Goal: Contribute content: Add original content to the website for others to see

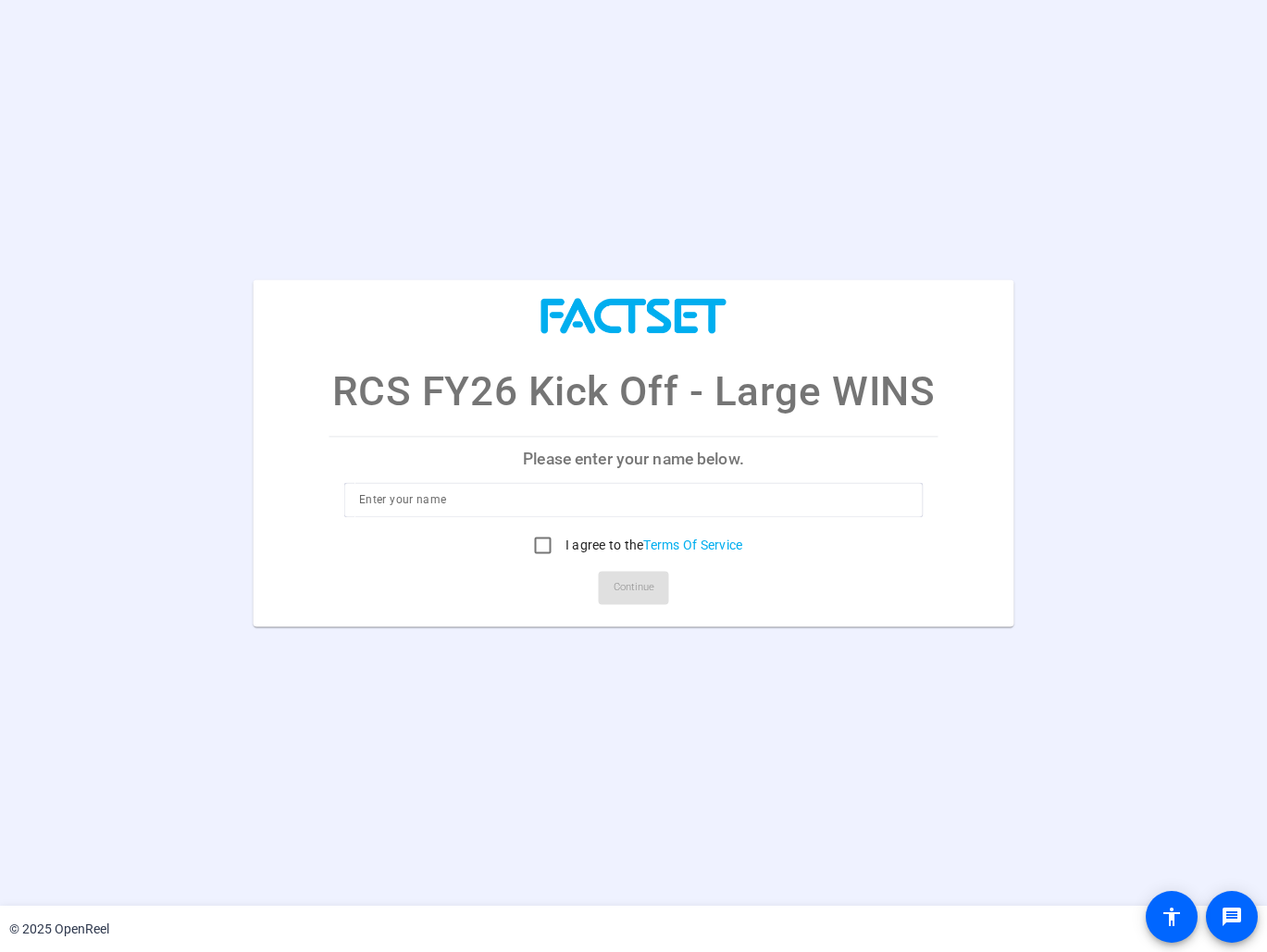
click at [538, 511] on input at bounding box center [633, 499] width 549 height 22
type input "Meghan Ivan"
click at [736, 597] on mat-card-actions "Continue" at bounding box center [633, 587] width 623 height 49
click at [538, 542] on input "I agree to the Terms Of Service" at bounding box center [543, 545] width 37 height 37
checkbox input "true"
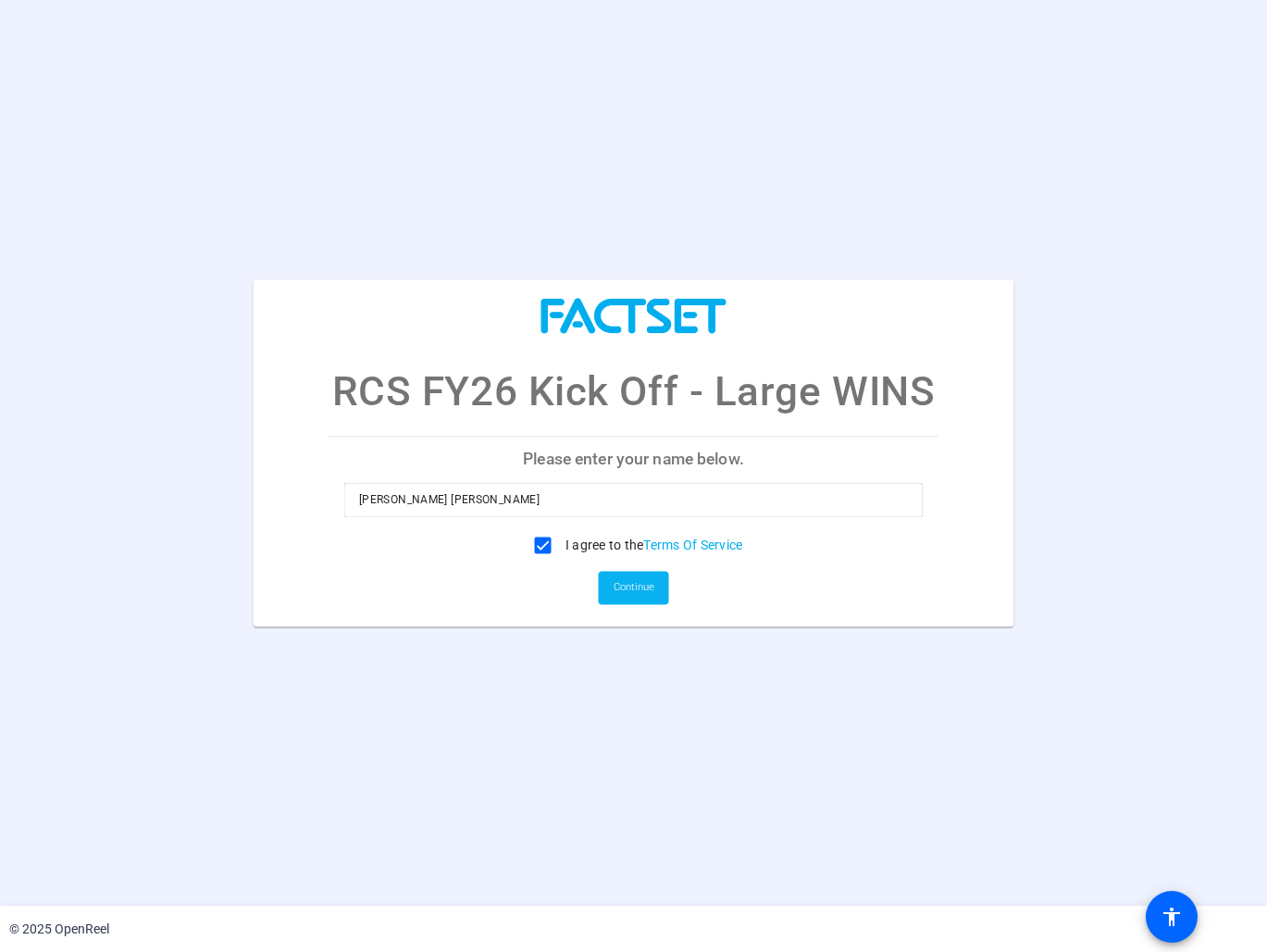
click at [619, 583] on span "Continue" at bounding box center [633, 587] width 41 height 28
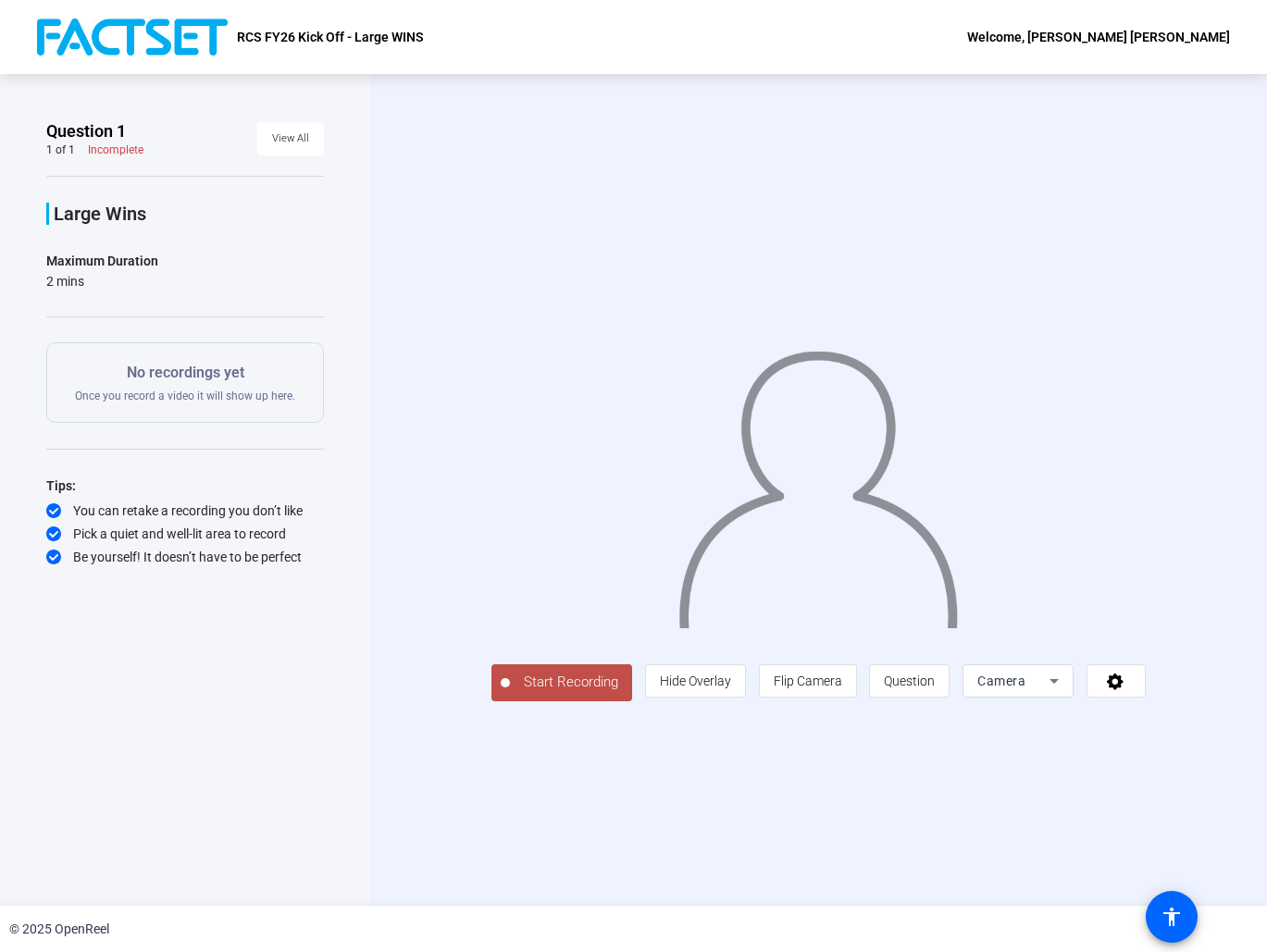
click at [1049, 692] on div "Camera" at bounding box center [1013, 681] width 72 height 22
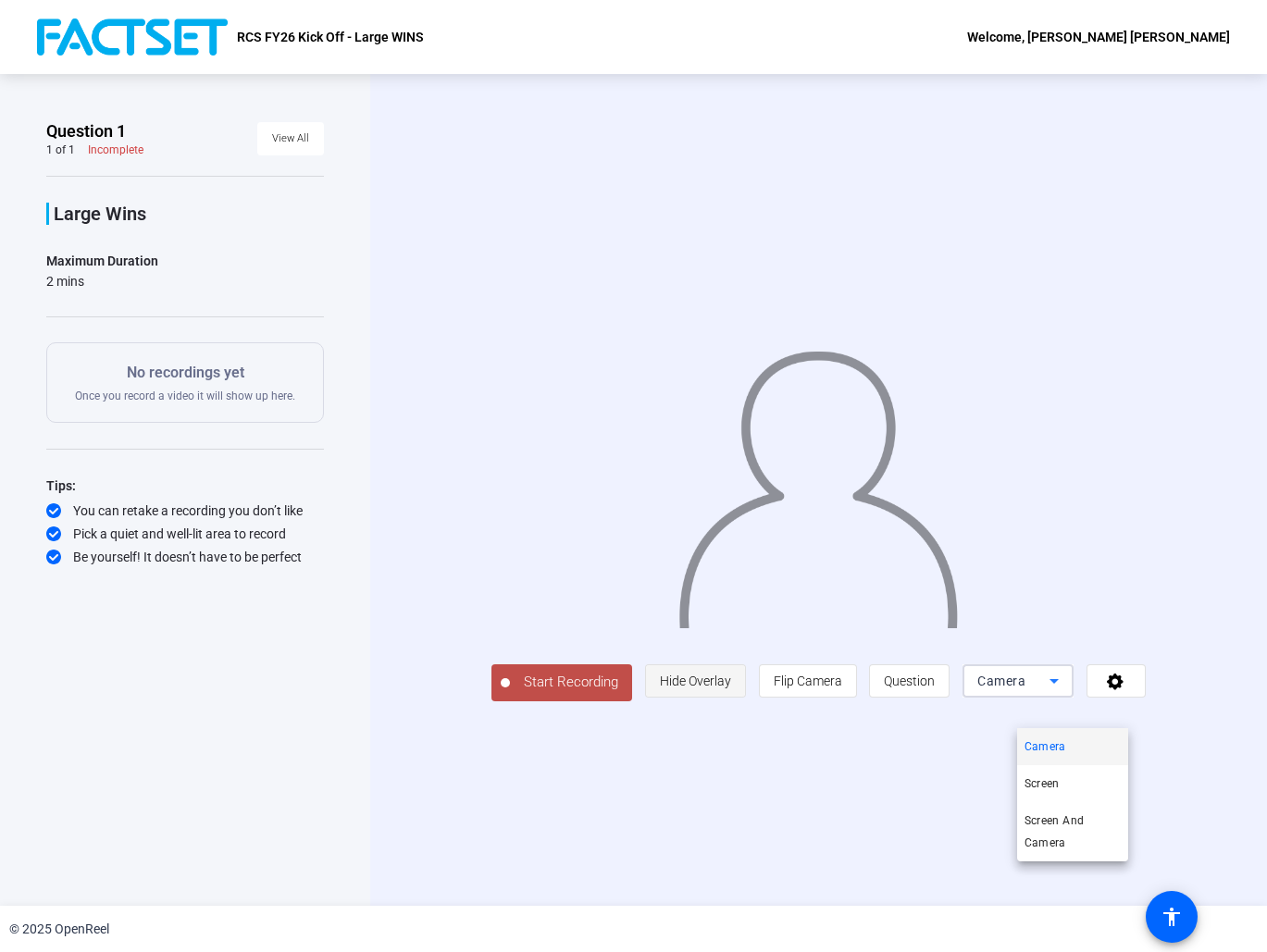
click at [738, 722] on div at bounding box center [633, 476] width 1267 height 952
click at [731, 688] on span "Hide Overlay" at bounding box center [695, 681] width 71 height 15
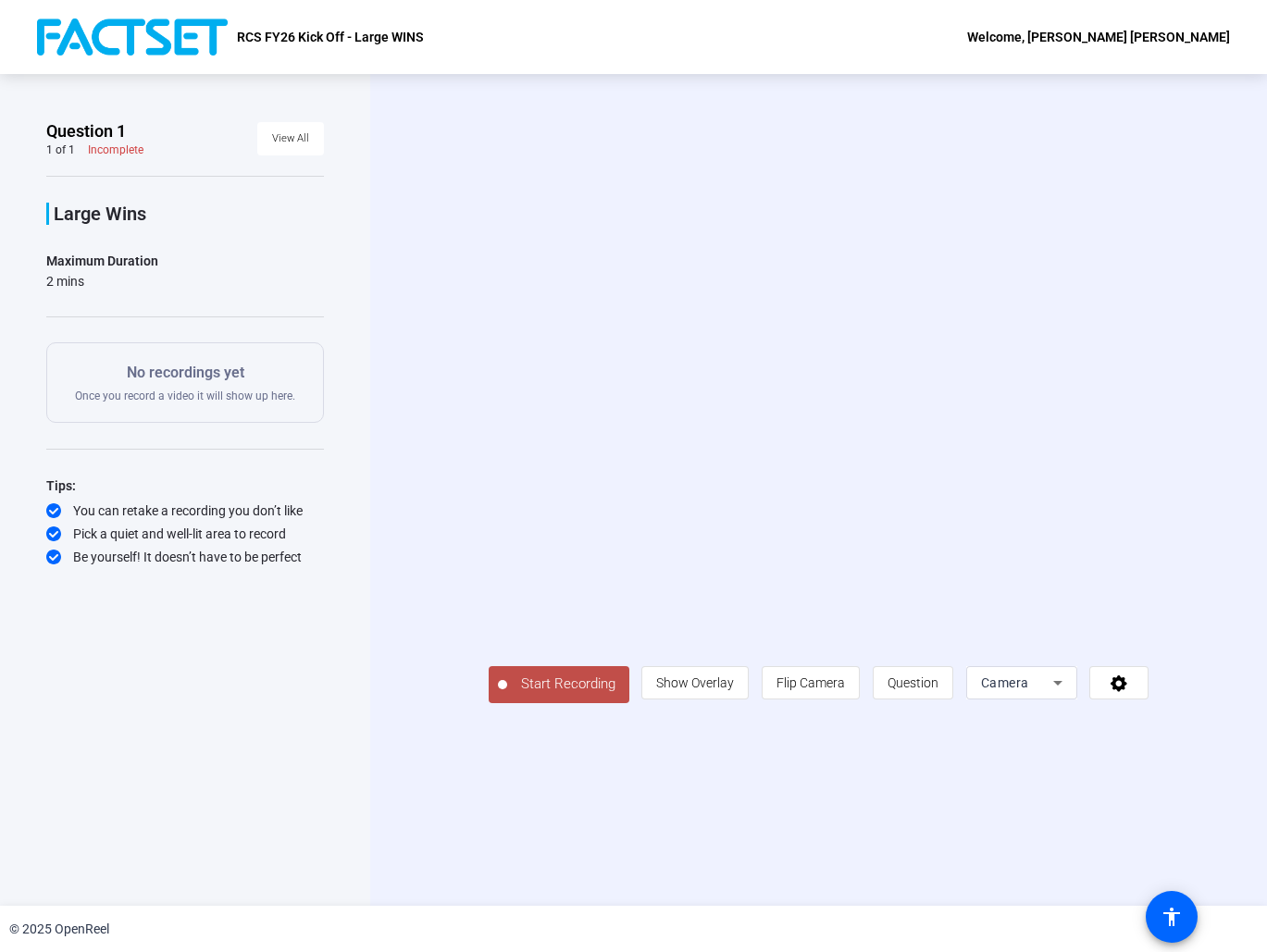
click at [1029, 690] on span "Camera" at bounding box center [1004, 683] width 49 height 15
click at [1174, 711] on div at bounding box center [633, 476] width 1267 height 952
click at [1130, 692] on icon at bounding box center [1118, 683] width 21 height 19
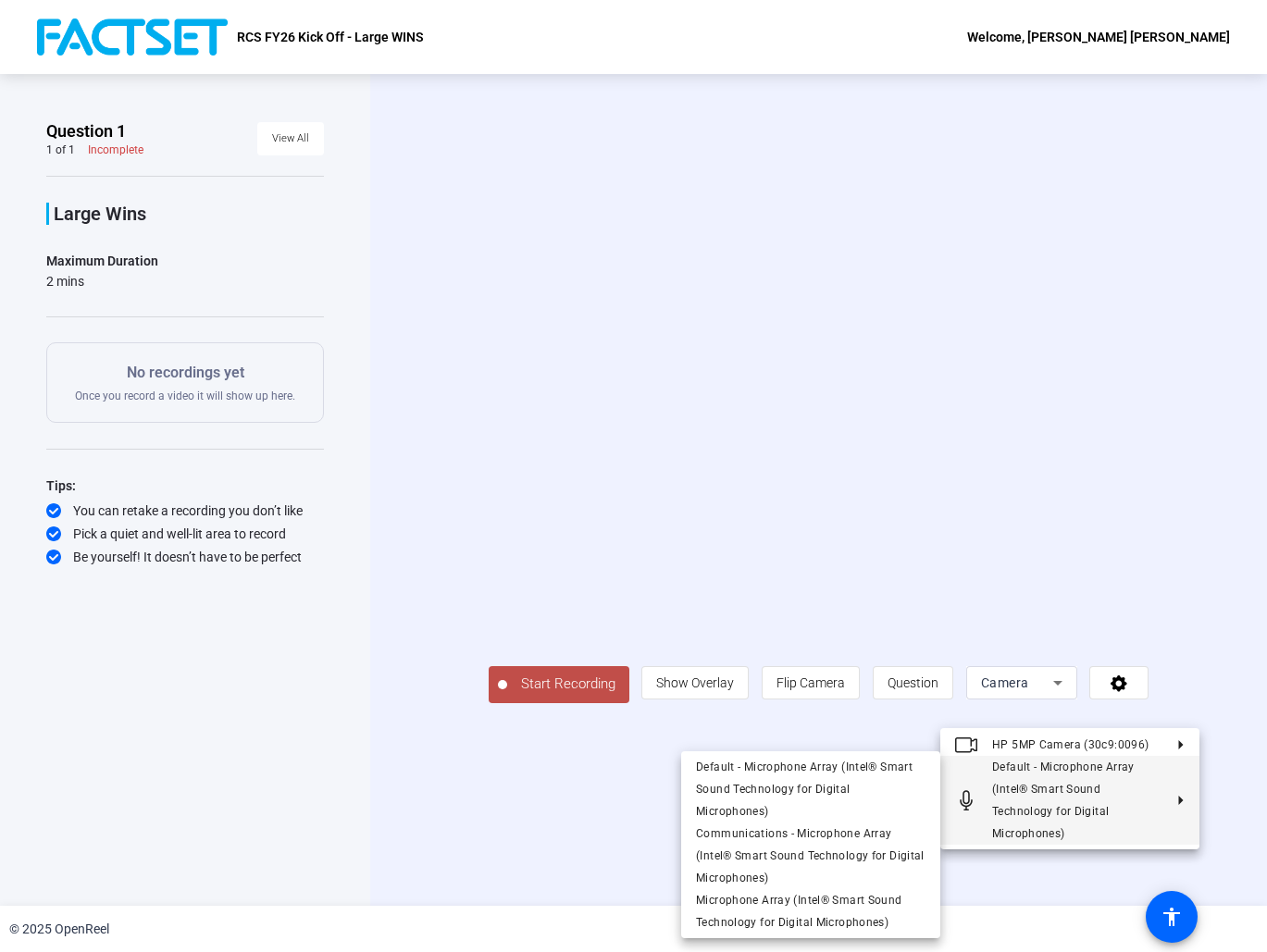
click at [621, 811] on div at bounding box center [633, 476] width 1267 height 952
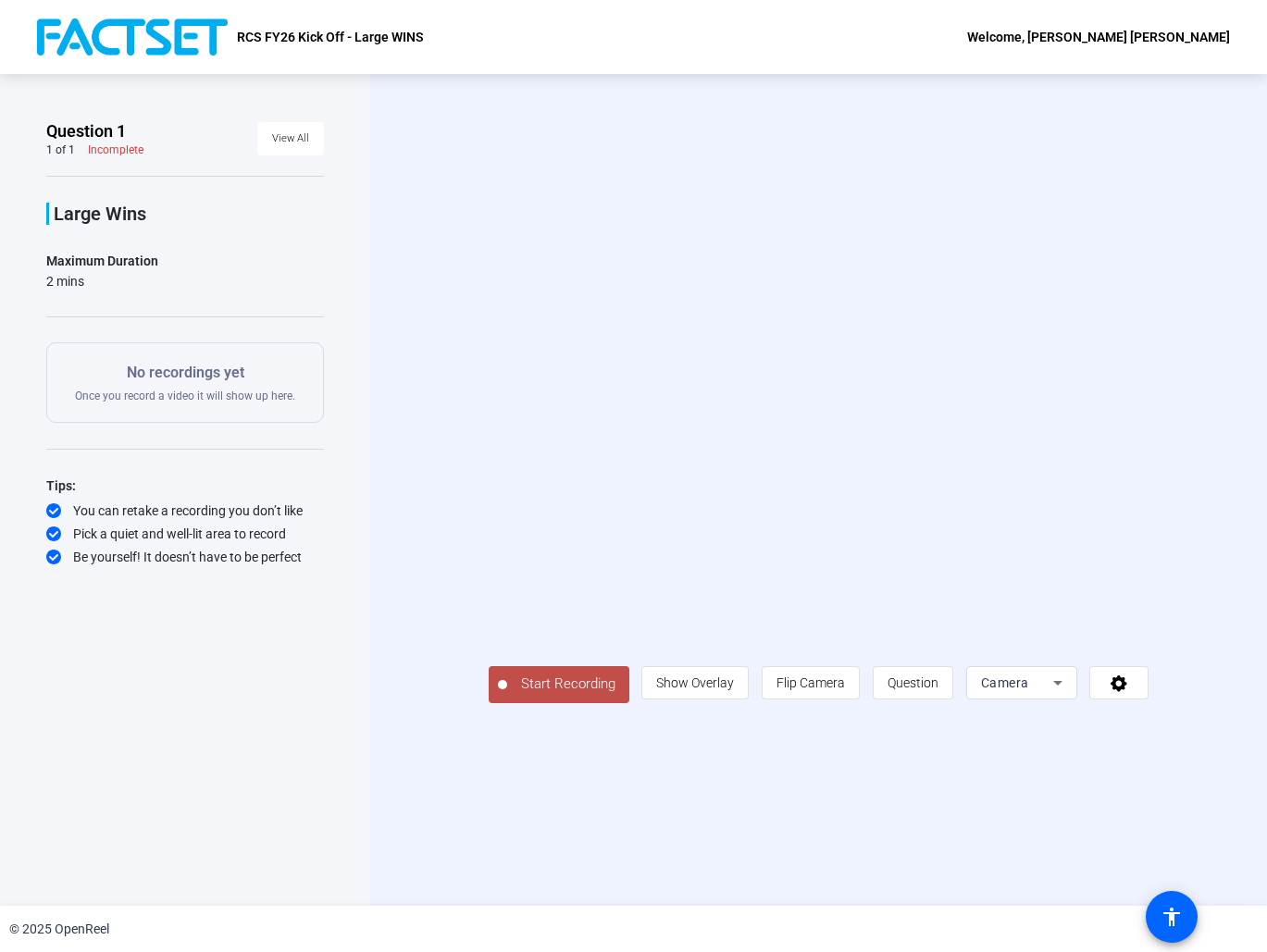
drag, startPoint x: 623, startPoint y: 511, endPoint x: 598, endPoint y: 534, distance: 34.0
click at [623, 511] on video at bounding box center [818, 462] width 661 height 371
click at [542, 695] on span "Start Recording" at bounding box center [568, 684] width 122 height 21
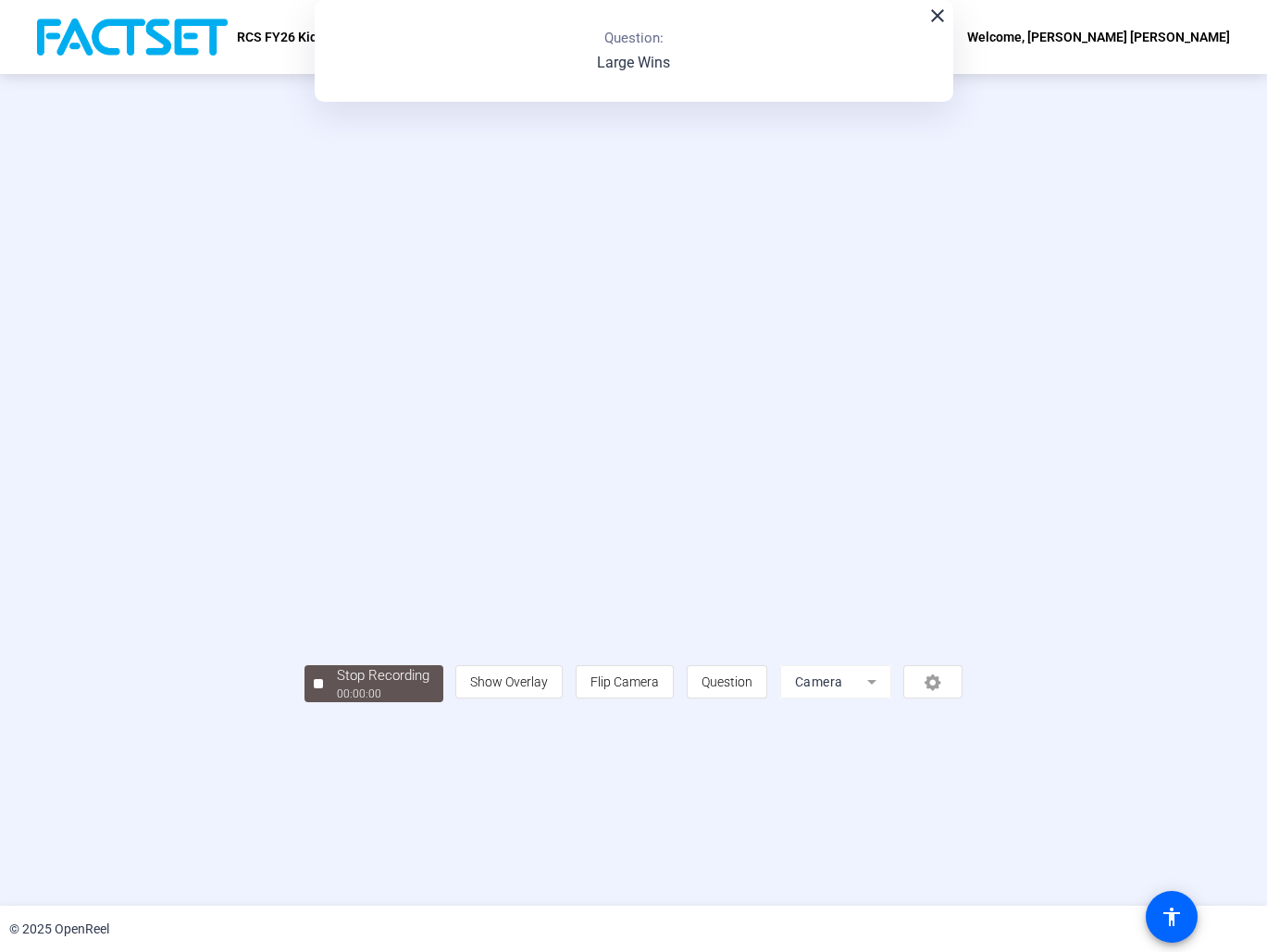
click at [463, 502] on video at bounding box center [633, 463] width 659 height 370
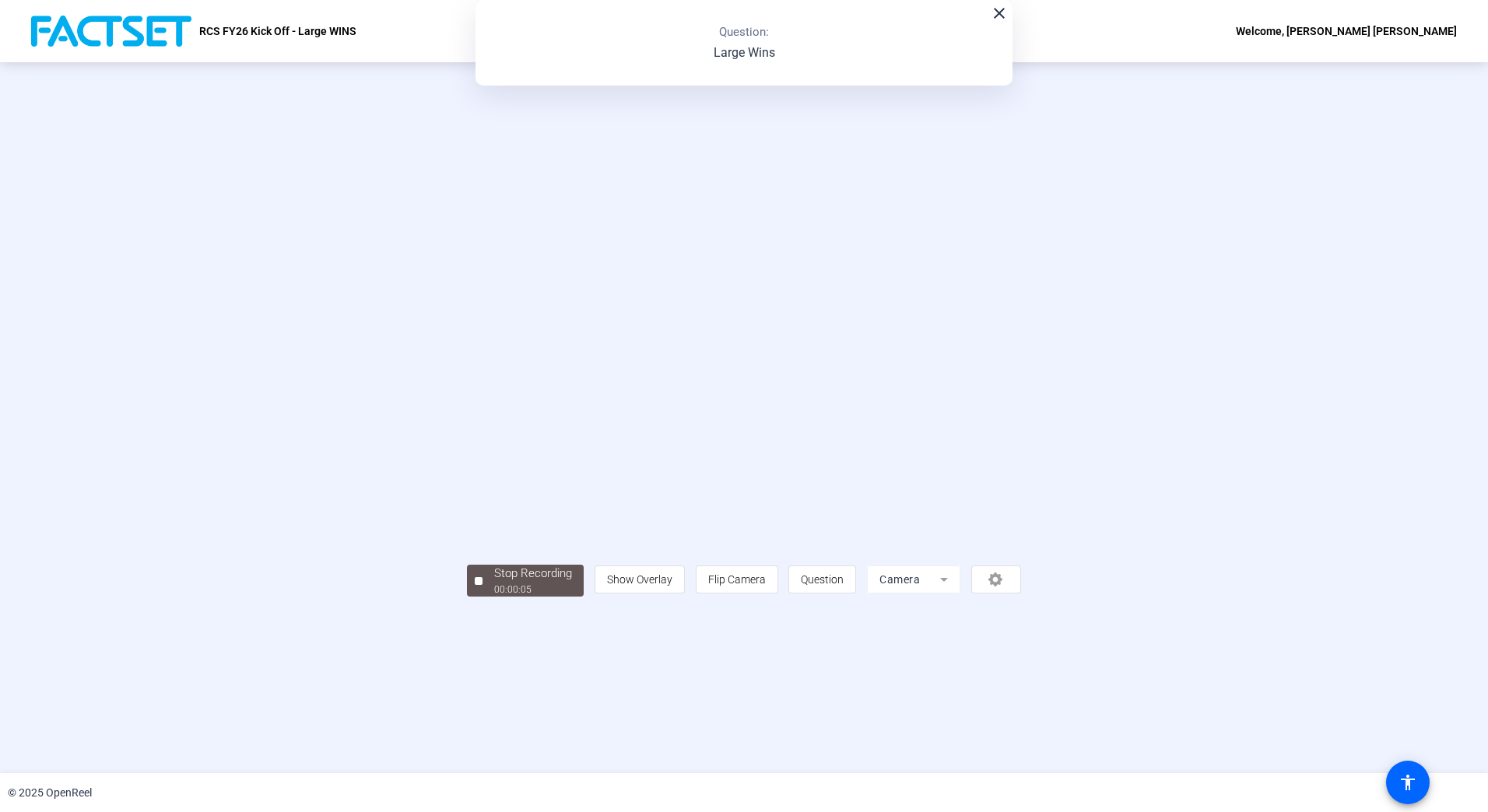
click at [1000, 16] on mat-icon "close" at bounding box center [999, 13] width 18 height 18
click at [661, 436] on video at bounding box center [744, 395] width 554 height 311
click at [494, 583] on div "Stop Recording" at bounding box center [532, 573] width 77 height 17
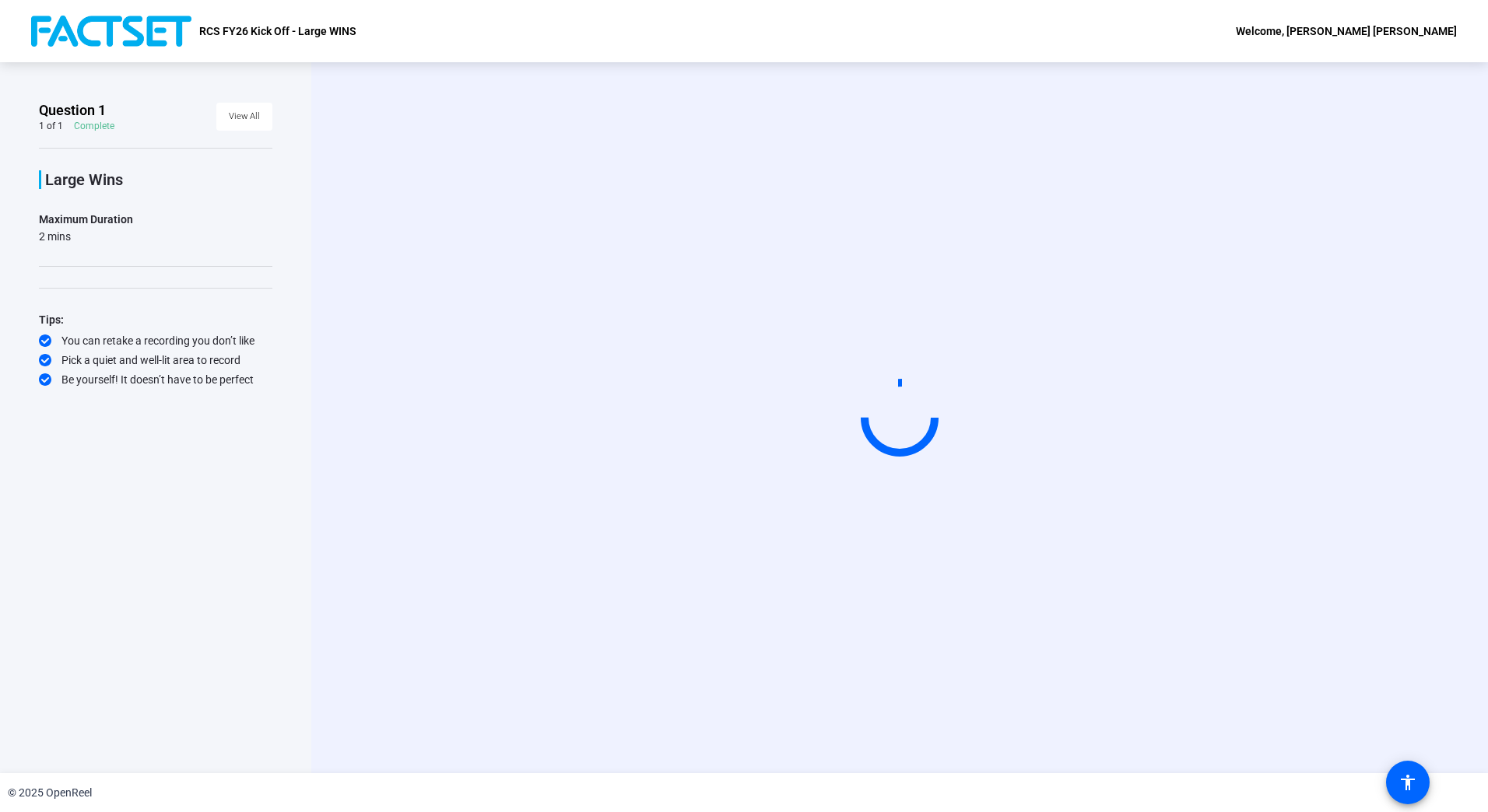
click at [783, 449] on video at bounding box center [900, 418] width 233 height 132
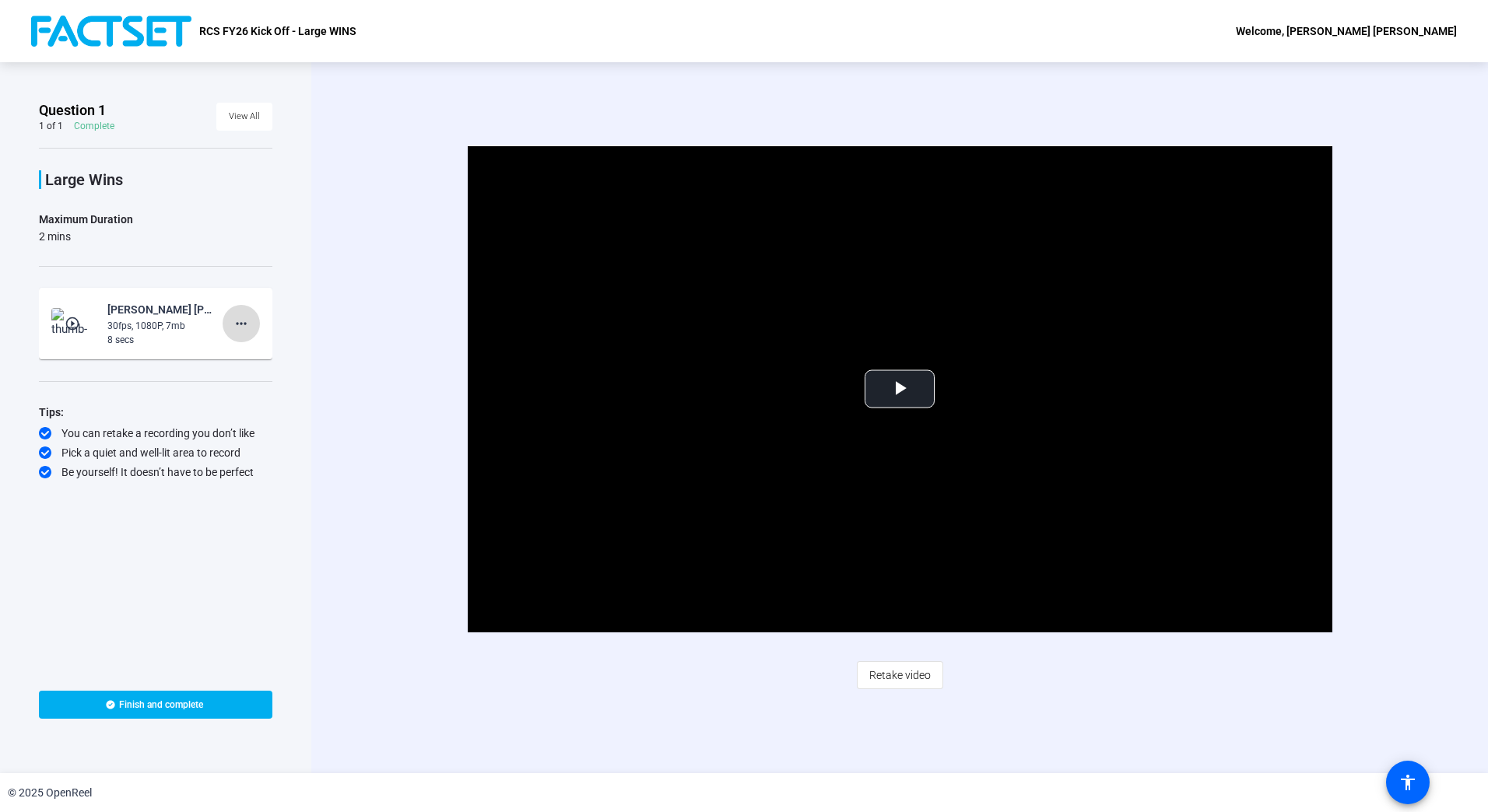
click at [239, 331] on mat-icon "more_horiz" at bounding box center [241, 323] width 18 height 18
click at [246, 348] on span "Delete clip" at bounding box center [266, 356] width 62 height 18
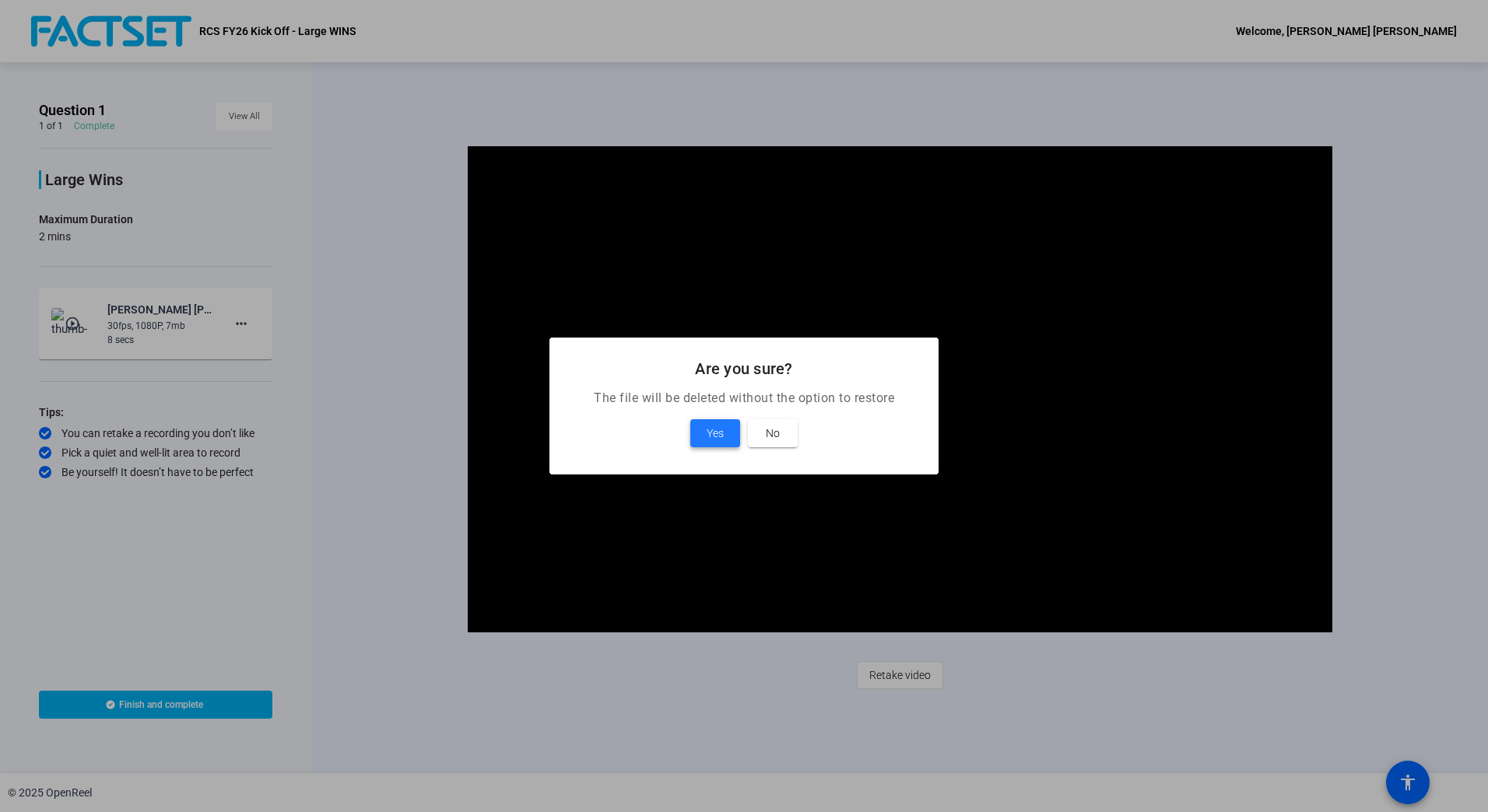
click at [717, 429] on span "Yes" at bounding box center [715, 433] width 17 height 18
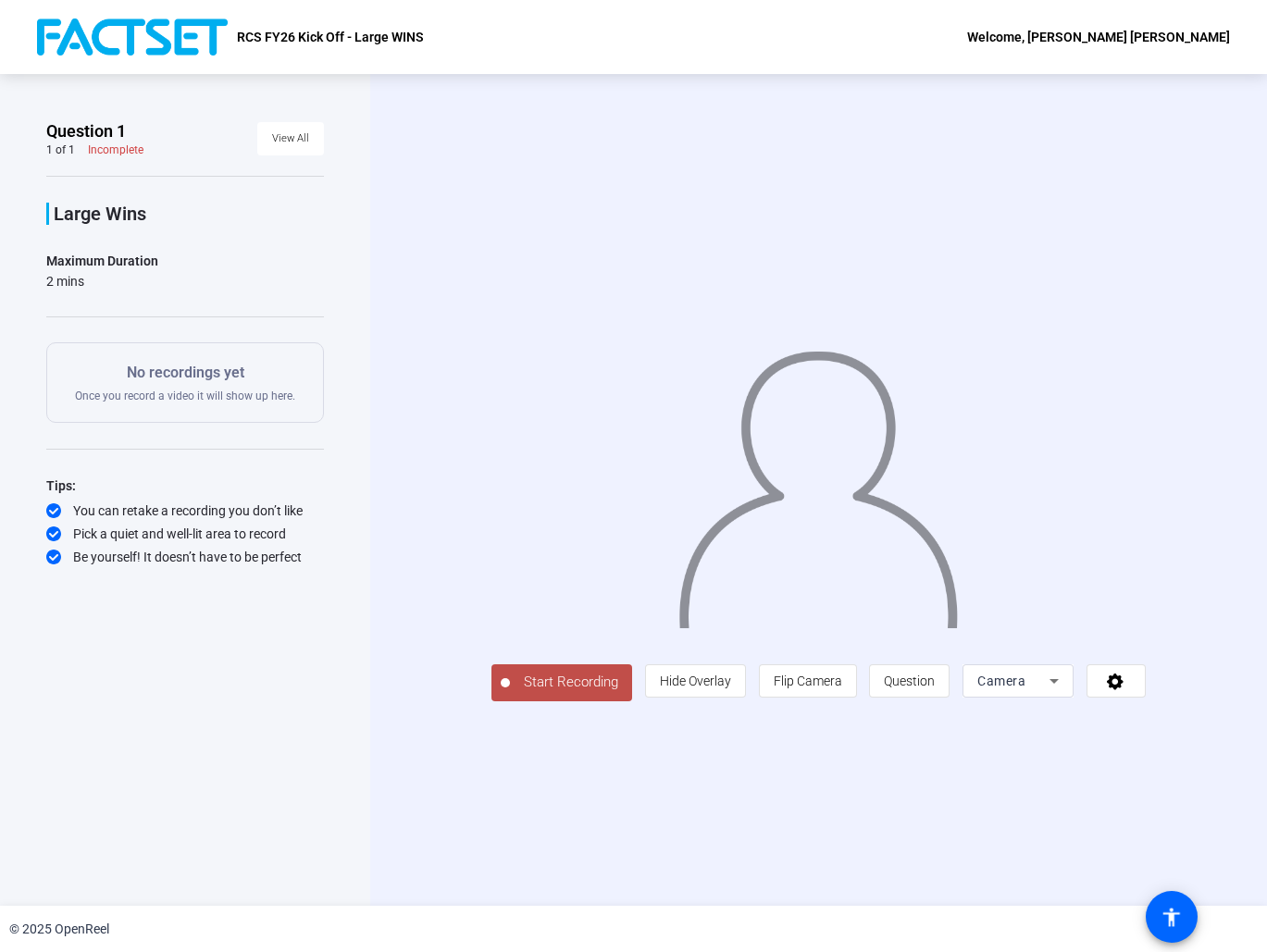
click at [669, 198] on div "Start Recording person Hide Overlay flip Flip Camera question_mark Question Cam…" at bounding box center [818, 490] width 897 height 832
click at [535, 693] on span "Start Recording" at bounding box center [571, 682] width 122 height 21
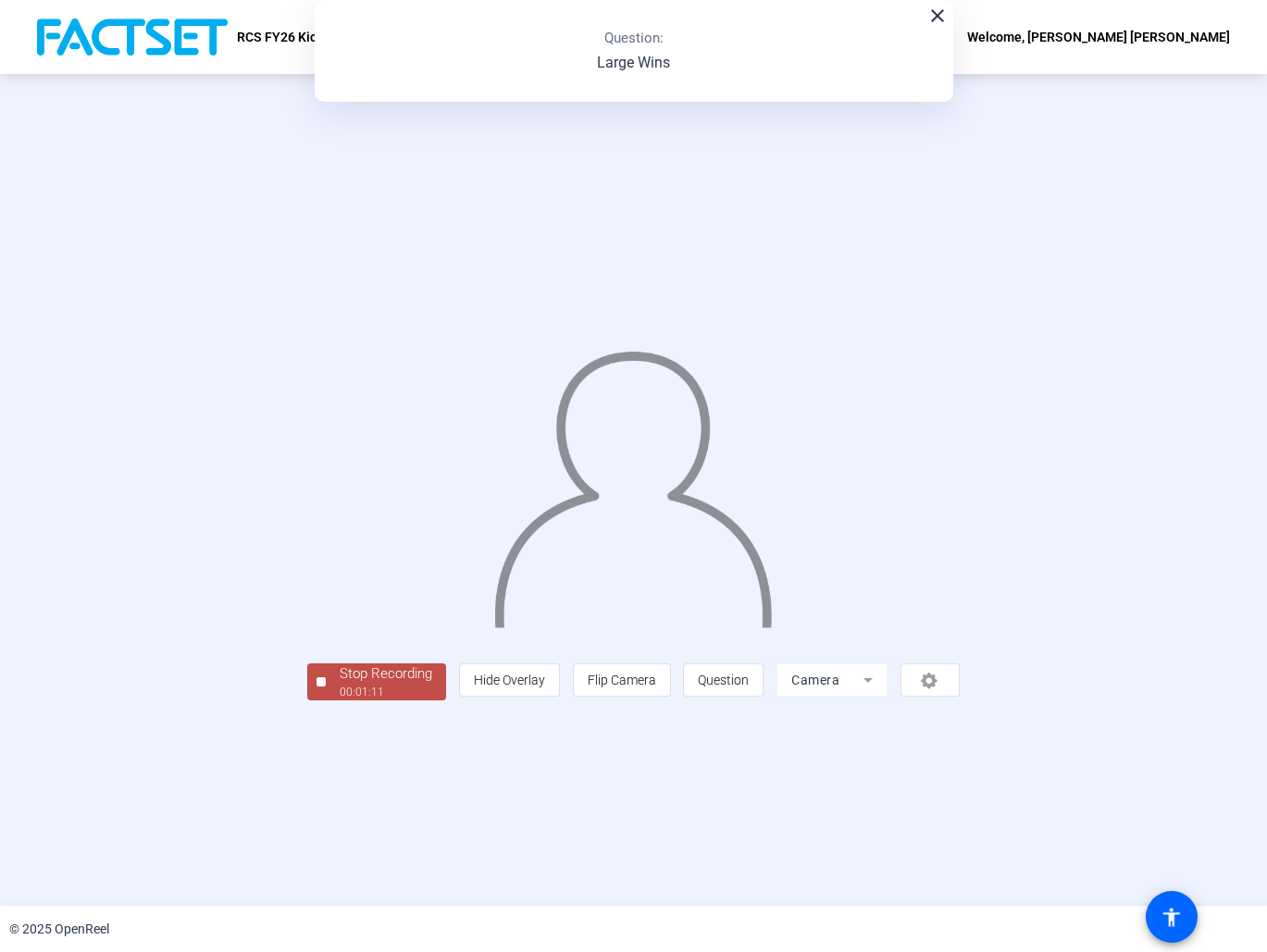
click at [340, 700] on div "00:01:11" at bounding box center [385, 691] width 92 height 17
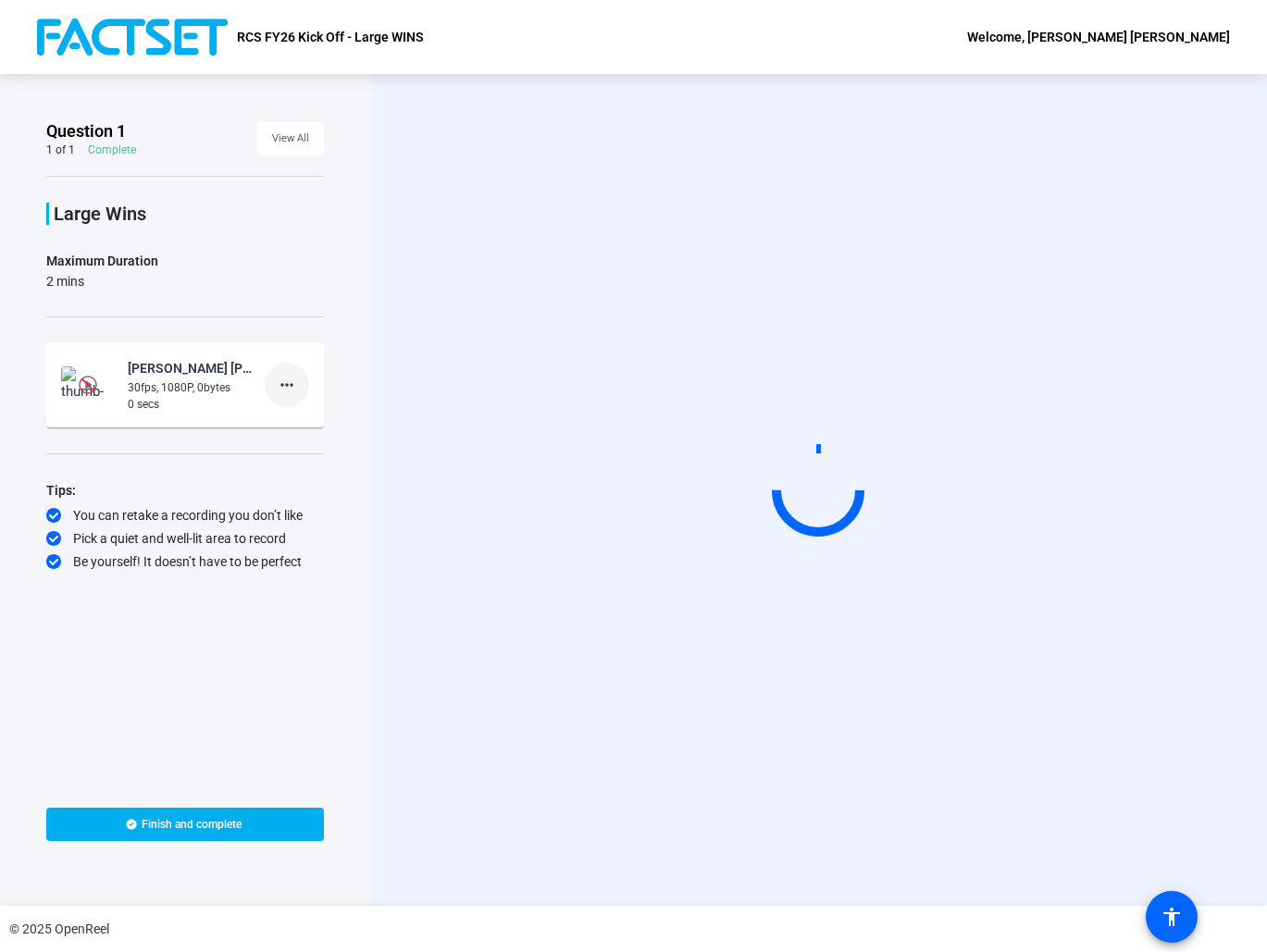
click at [288, 391] on mat-icon "more_horiz" at bounding box center [286, 384] width 22 height 22
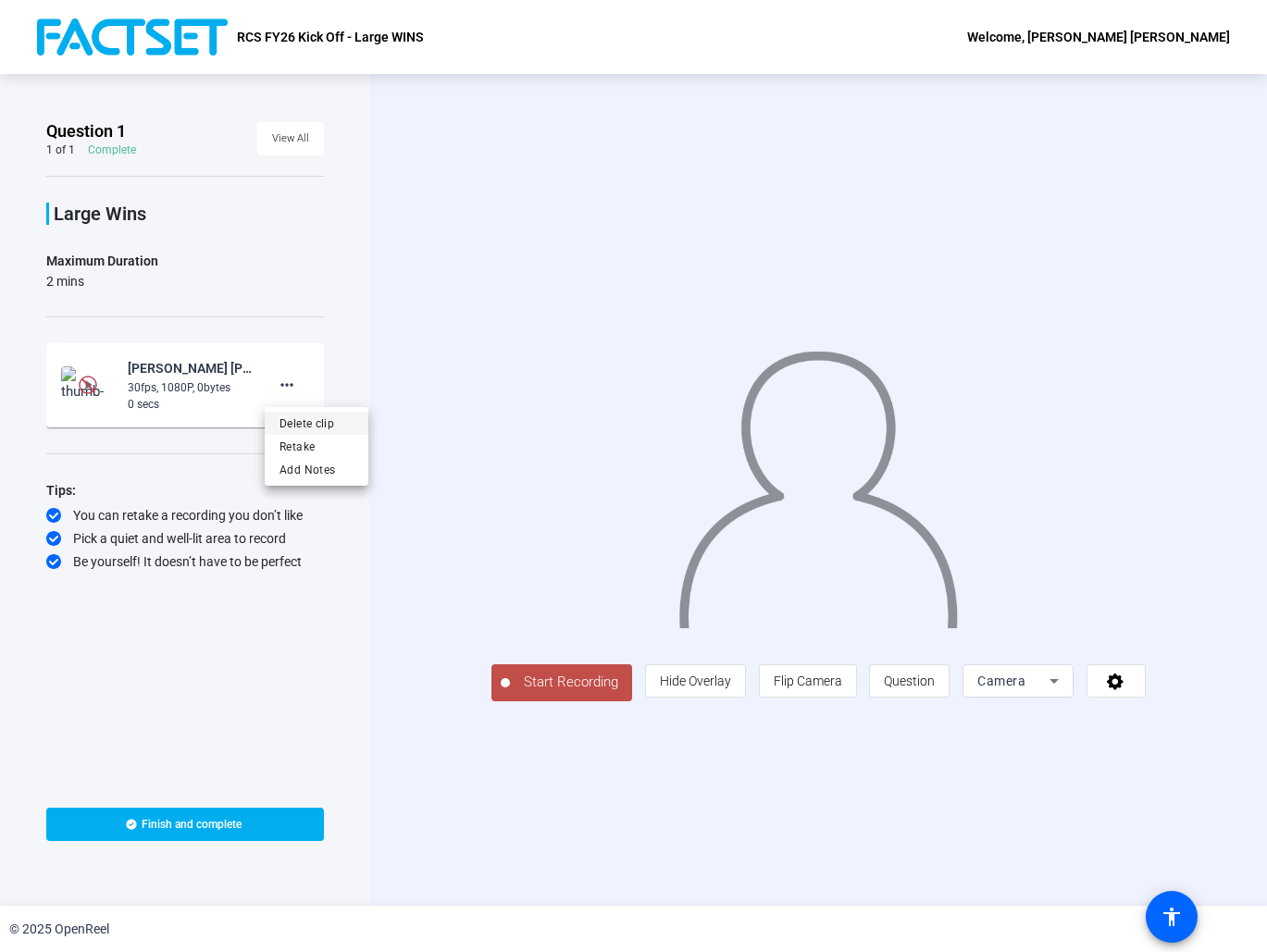
click at [295, 415] on span "Delete clip" at bounding box center [316, 424] width 74 height 22
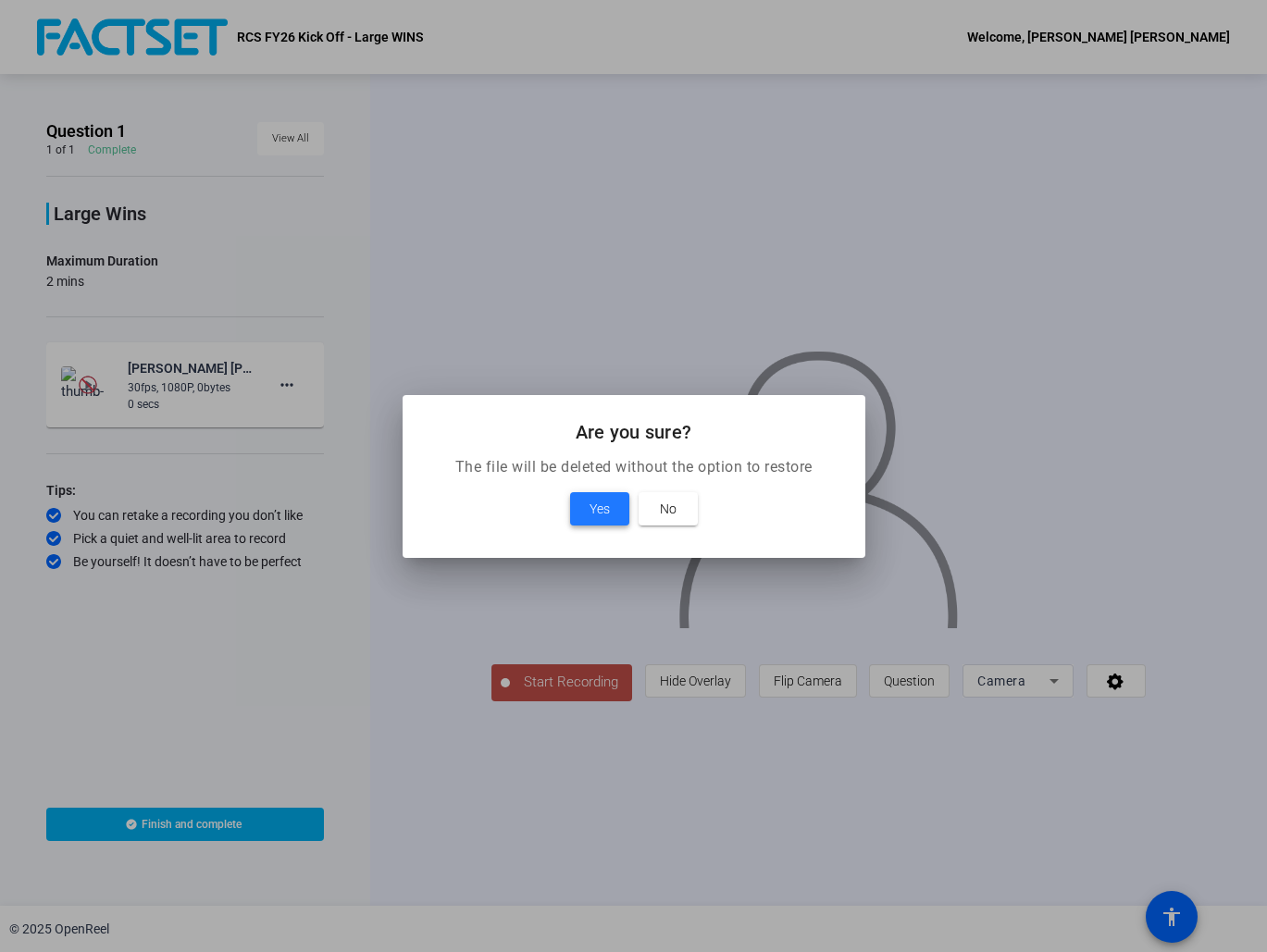
click at [581, 503] on span at bounding box center [599, 508] width 59 height 45
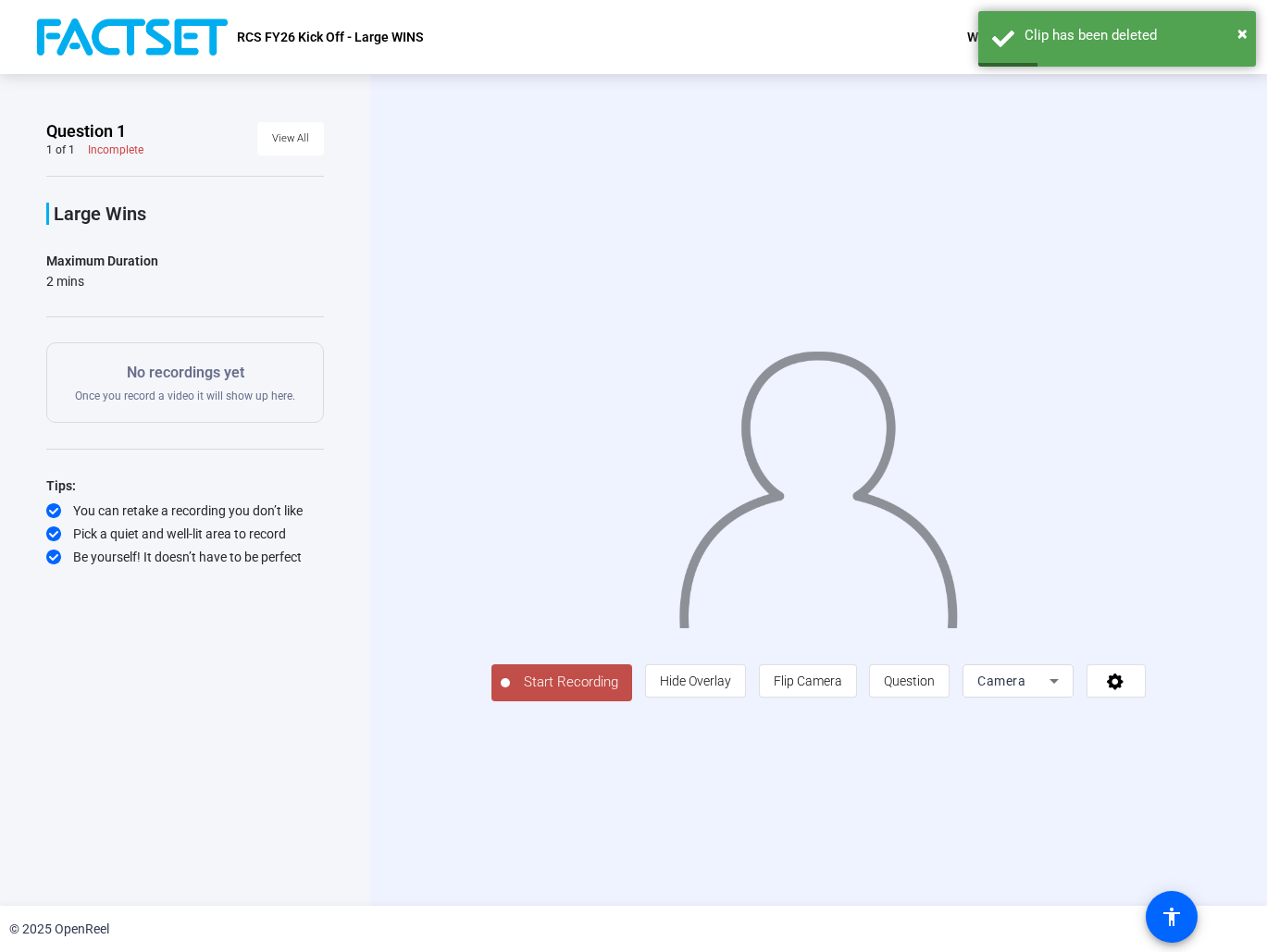
click at [510, 693] on span "Start Recording" at bounding box center [571, 682] width 122 height 21
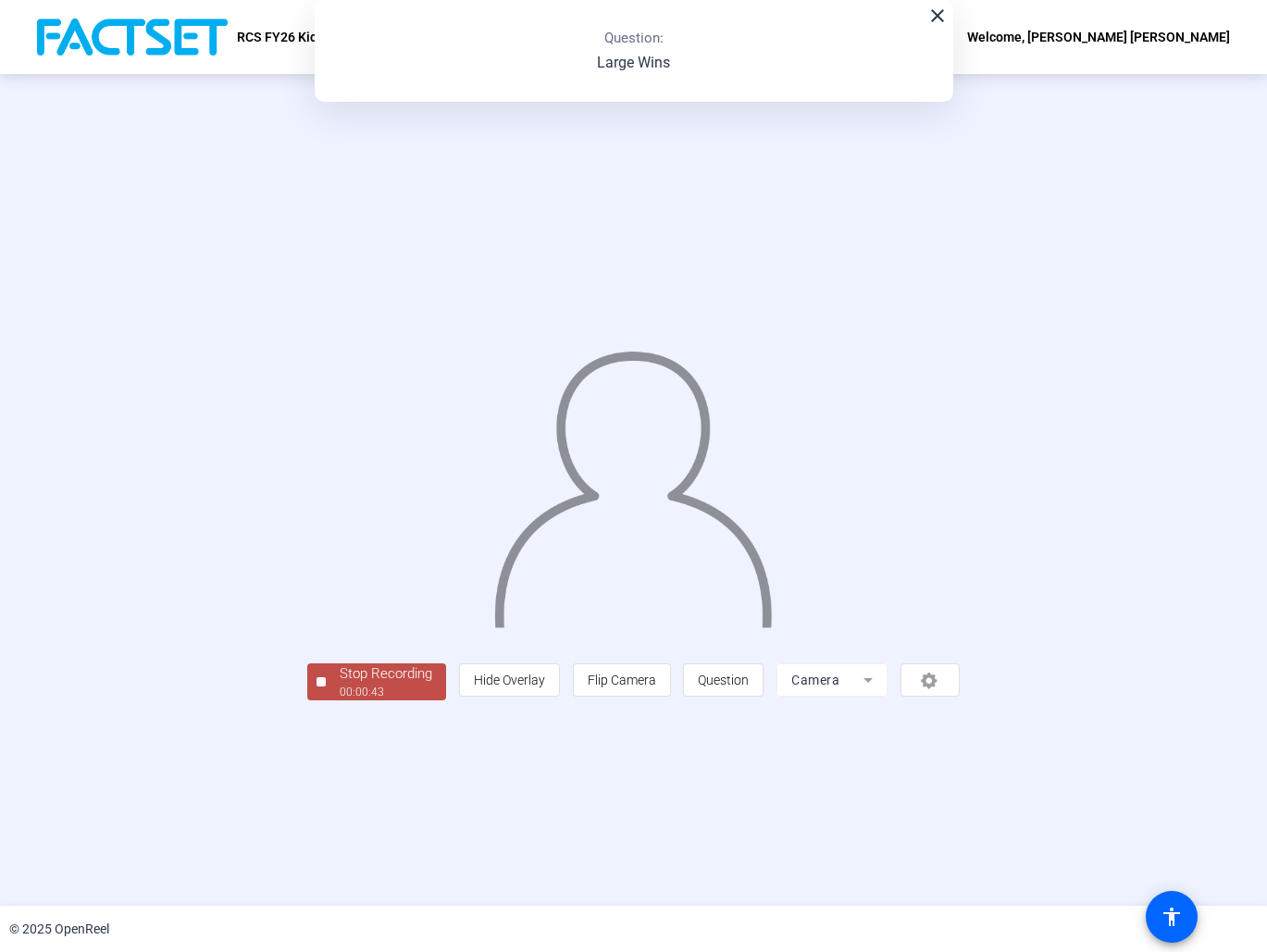
click at [340, 700] on div "00:00:43" at bounding box center [385, 691] width 92 height 17
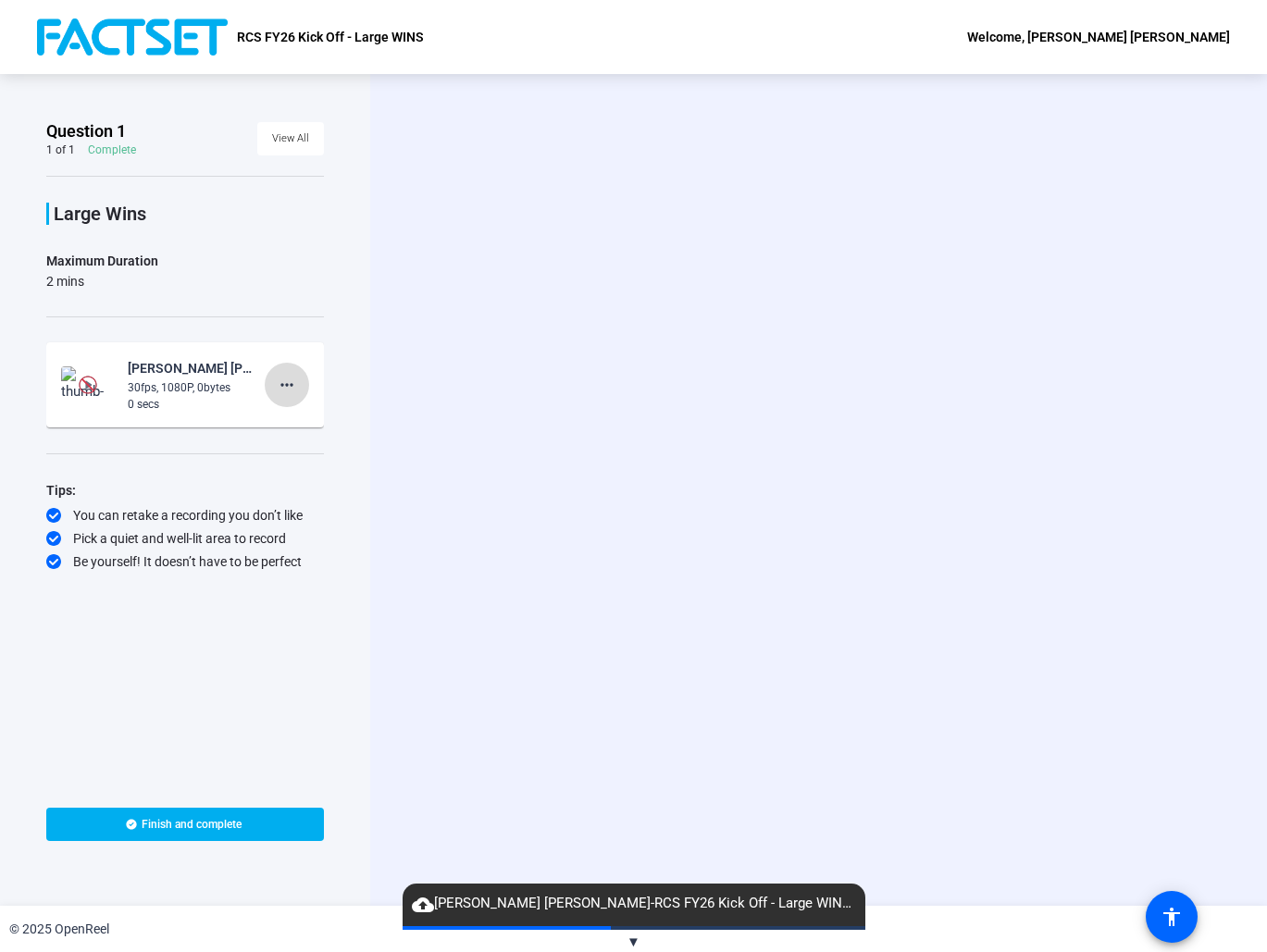
click at [289, 380] on mat-icon "more_horiz" at bounding box center [286, 384] width 22 height 22
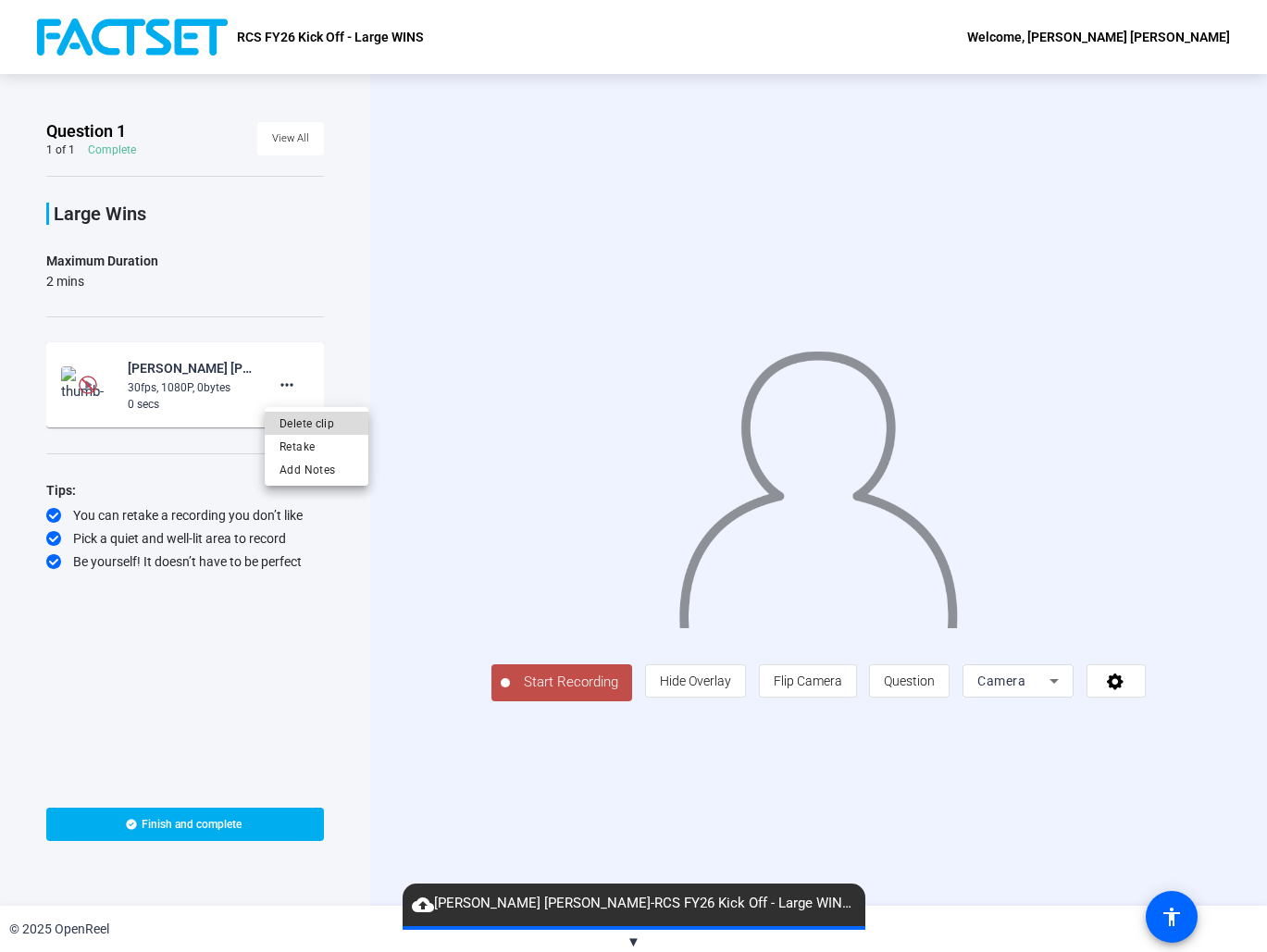
click at [309, 416] on span "Delete clip" at bounding box center [316, 424] width 74 height 22
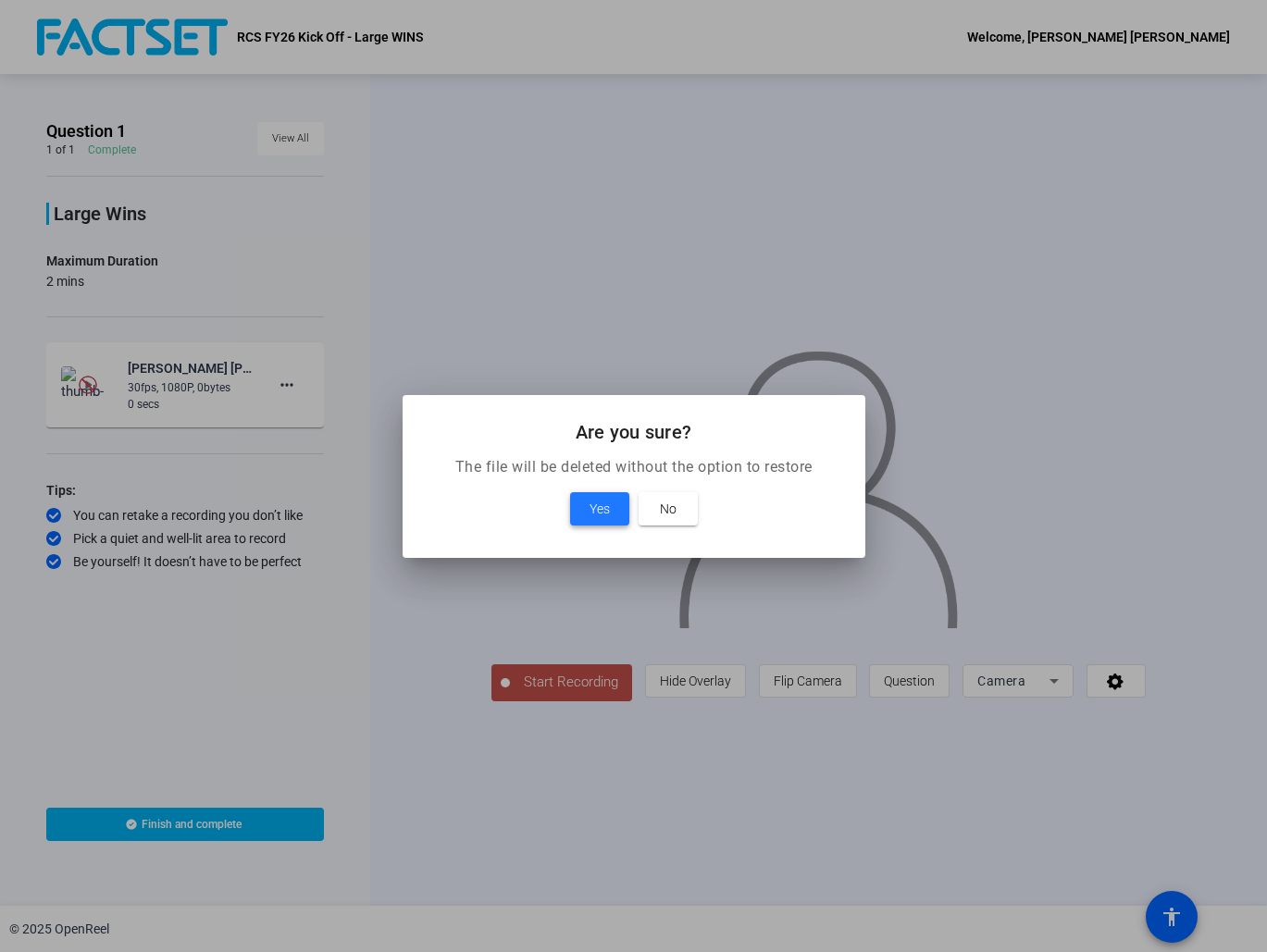
click at [602, 496] on span at bounding box center [599, 508] width 59 height 45
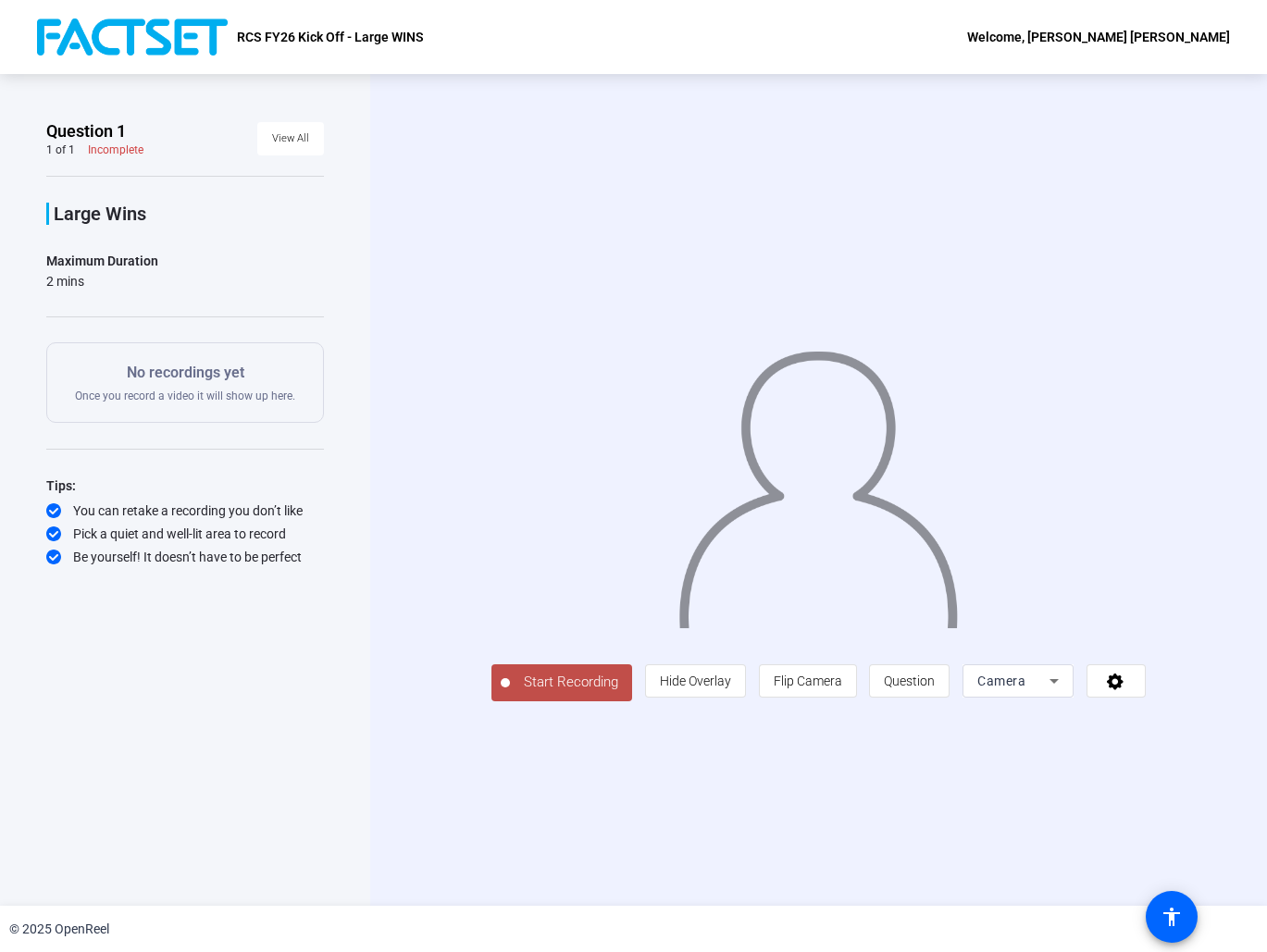
click at [515, 693] on span "Start Recording" at bounding box center [571, 682] width 122 height 21
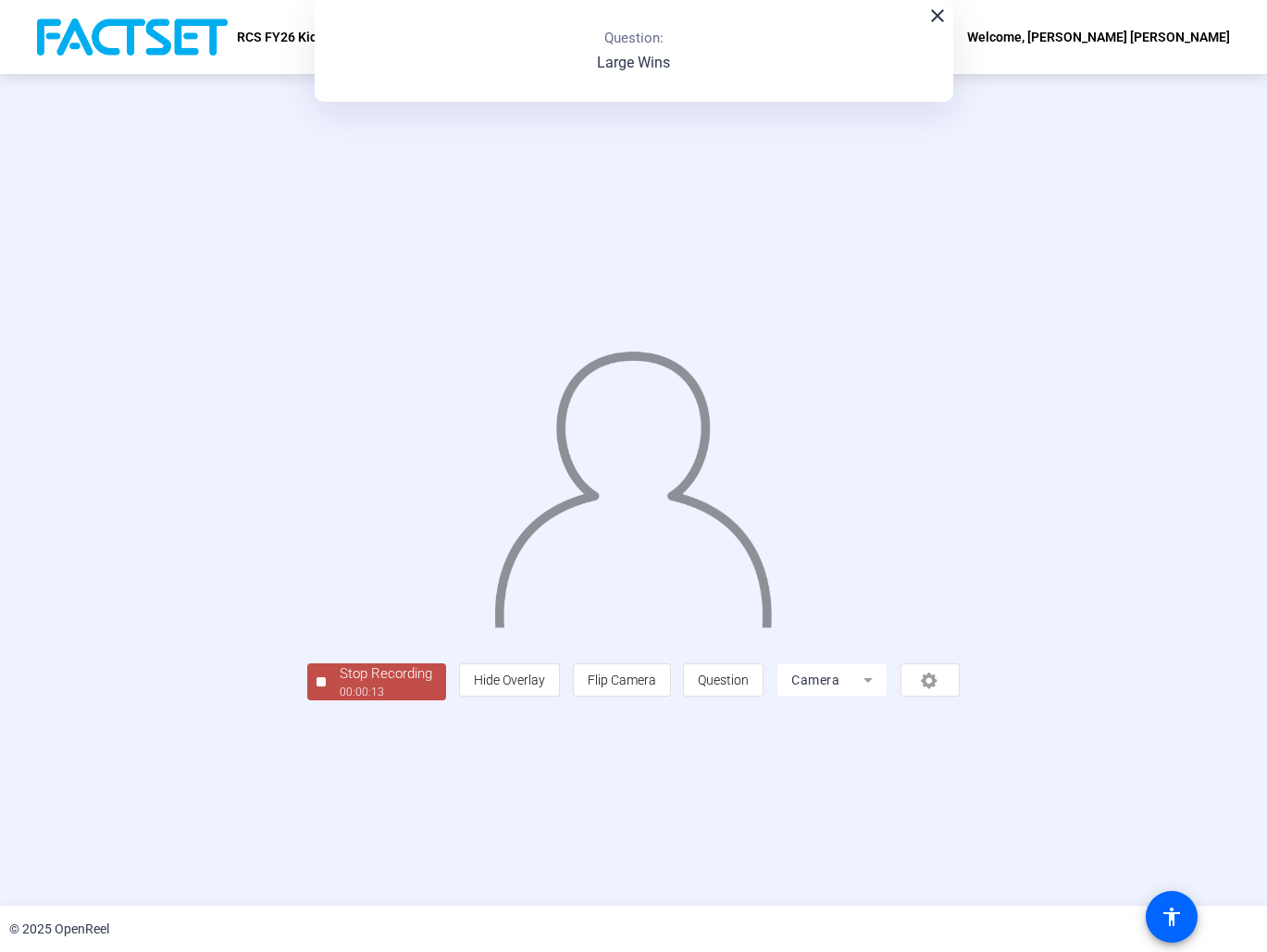
click at [340, 700] on div "00:00:13" at bounding box center [385, 691] width 92 height 17
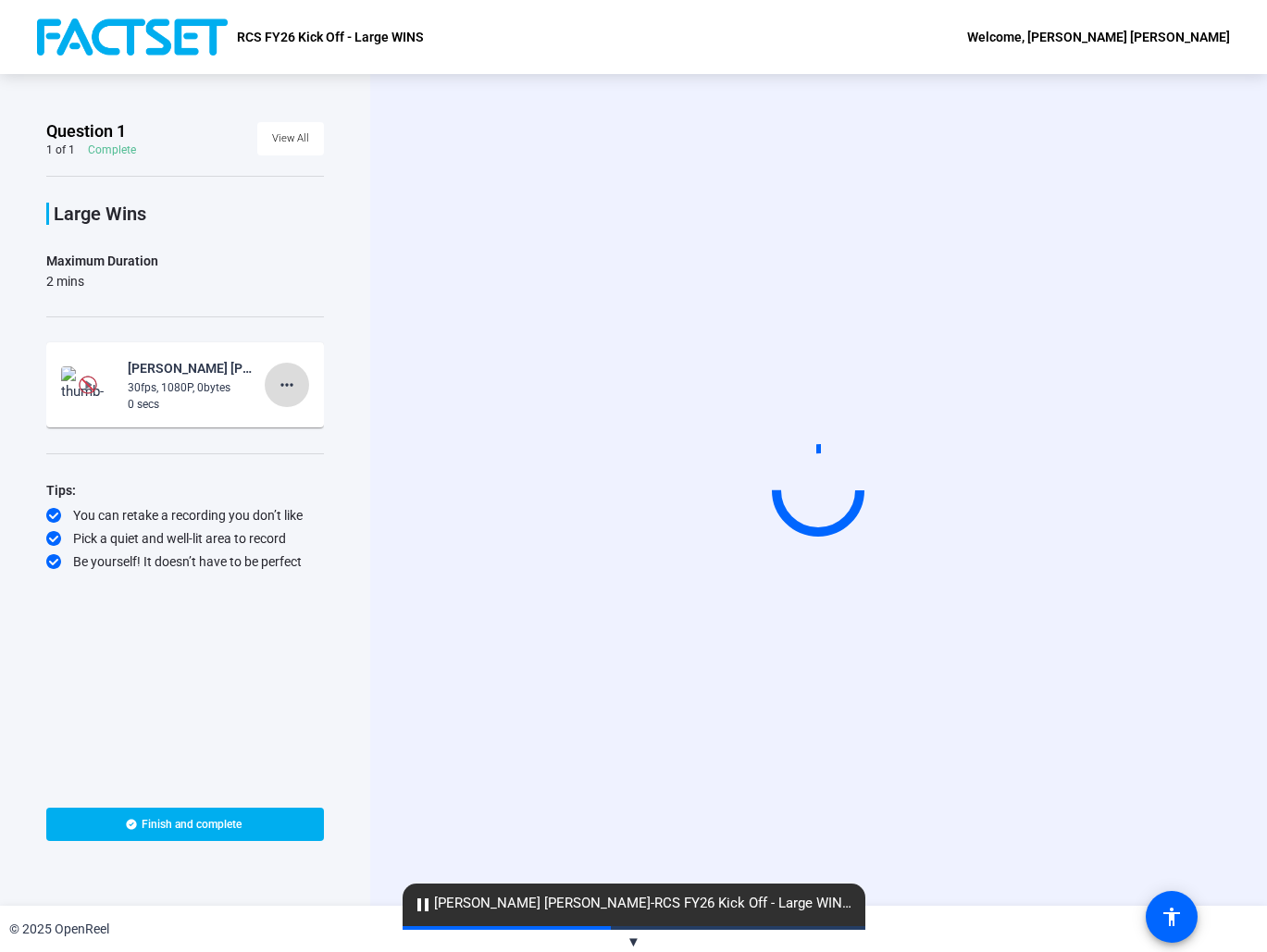
click at [282, 380] on mat-icon "more_horiz" at bounding box center [286, 384] width 22 height 22
click at [308, 428] on span "Delete clip" at bounding box center [316, 424] width 74 height 22
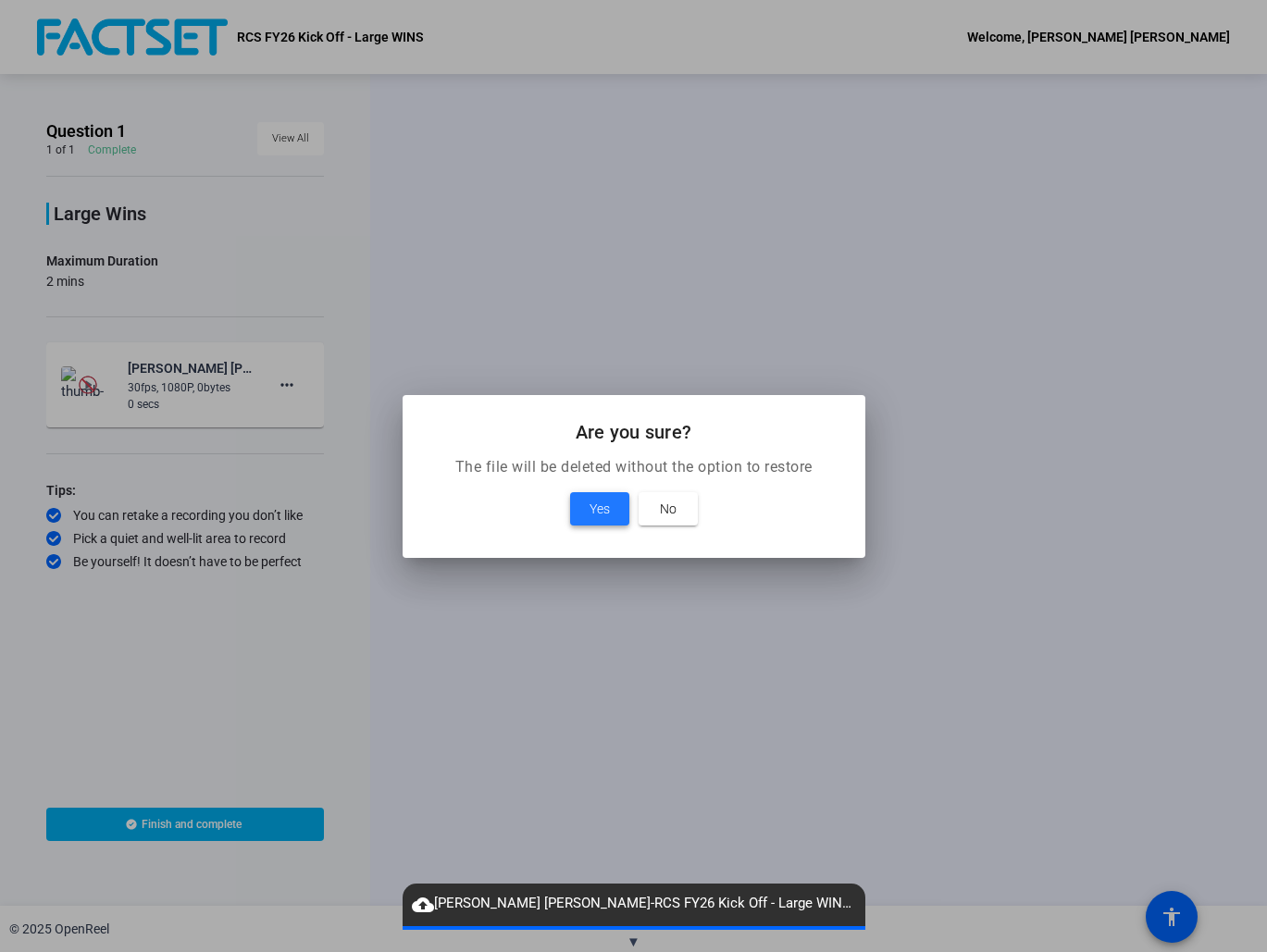
click at [599, 499] on span "Yes" at bounding box center [599, 509] width 21 height 22
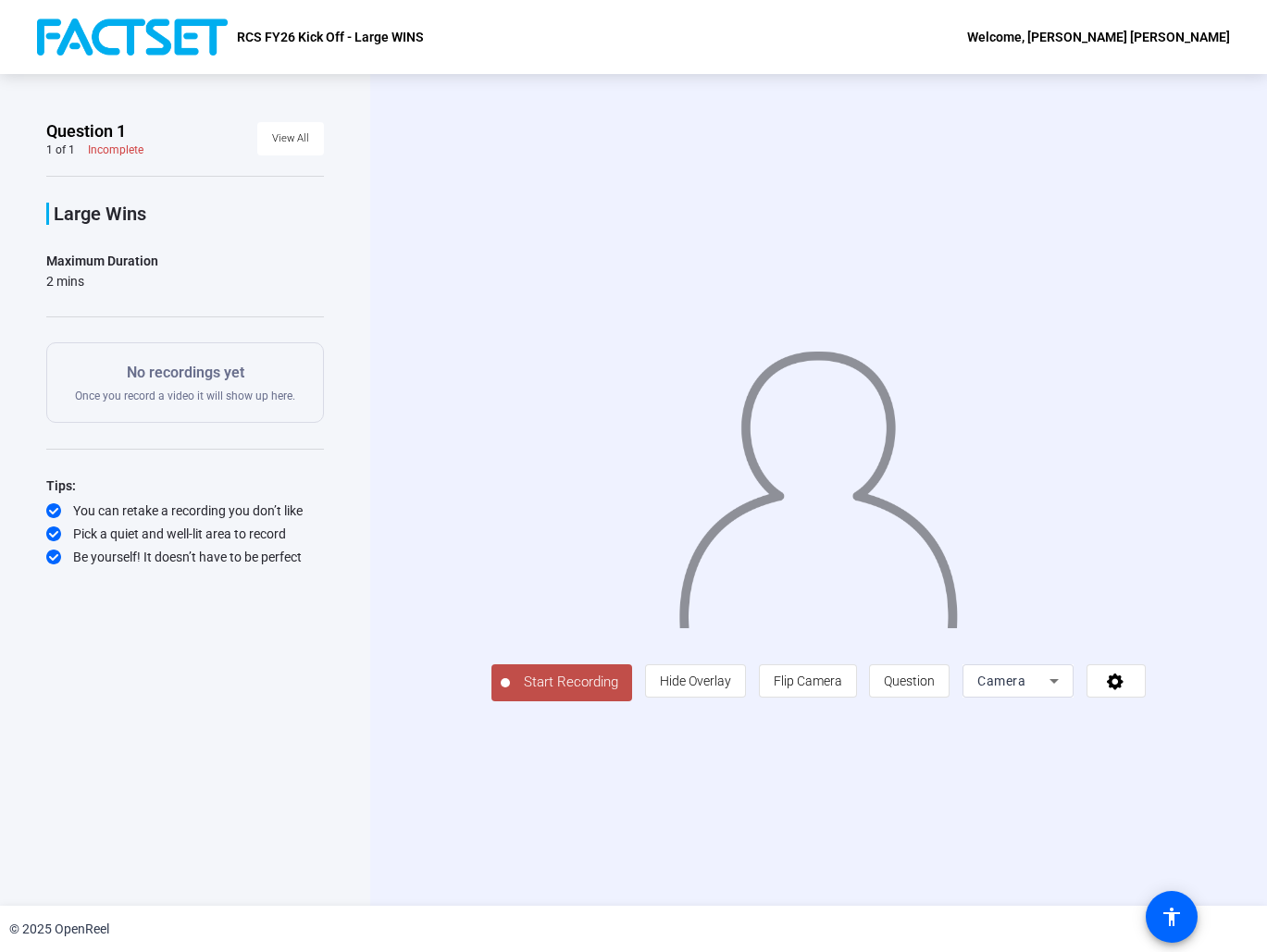
click at [514, 693] on span "Start Recording" at bounding box center [571, 682] width 122 height 21
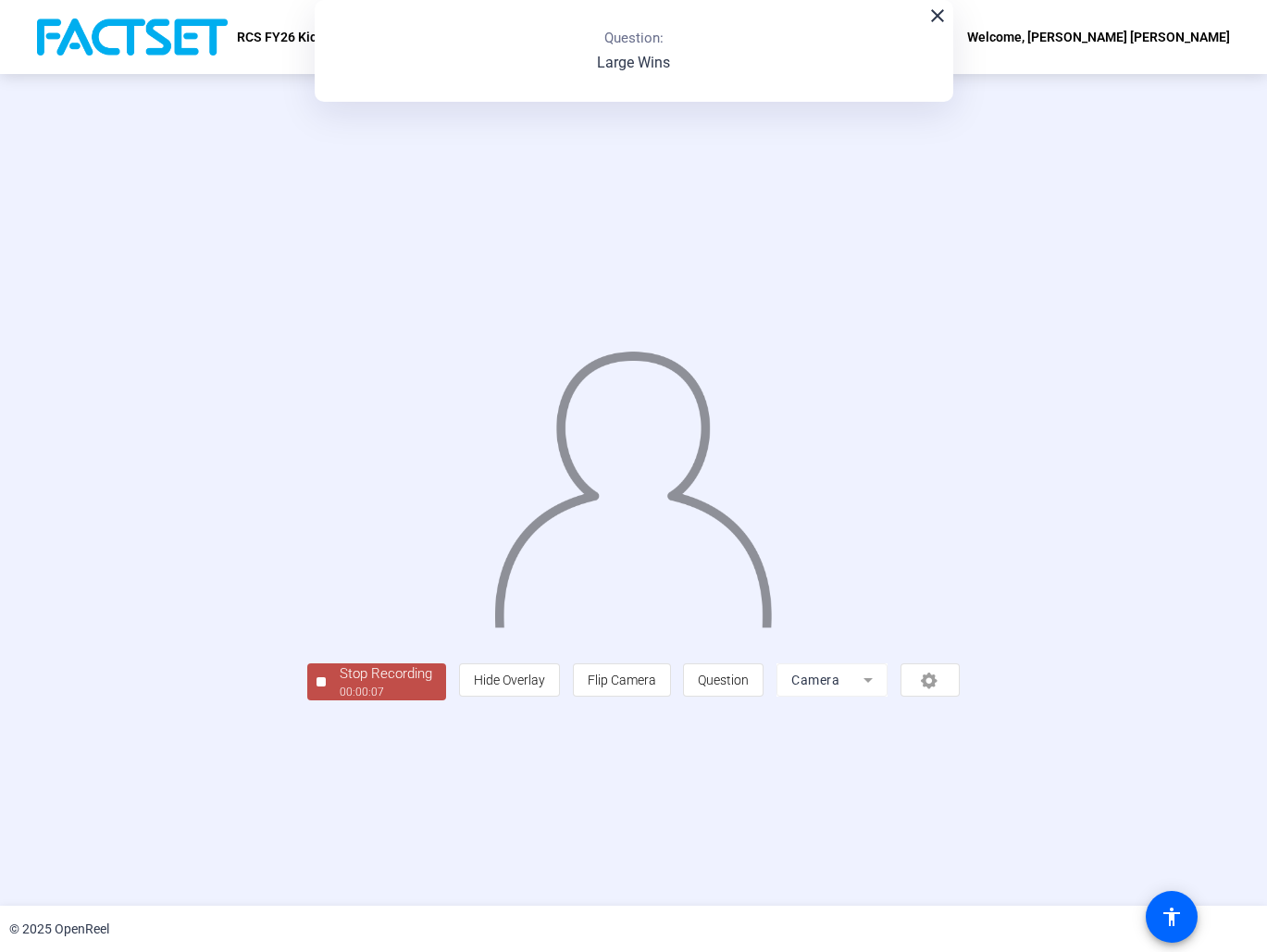
click at [340, 685] on div "Stop Recording" at bounding box center [385, 674] width 92 height 21
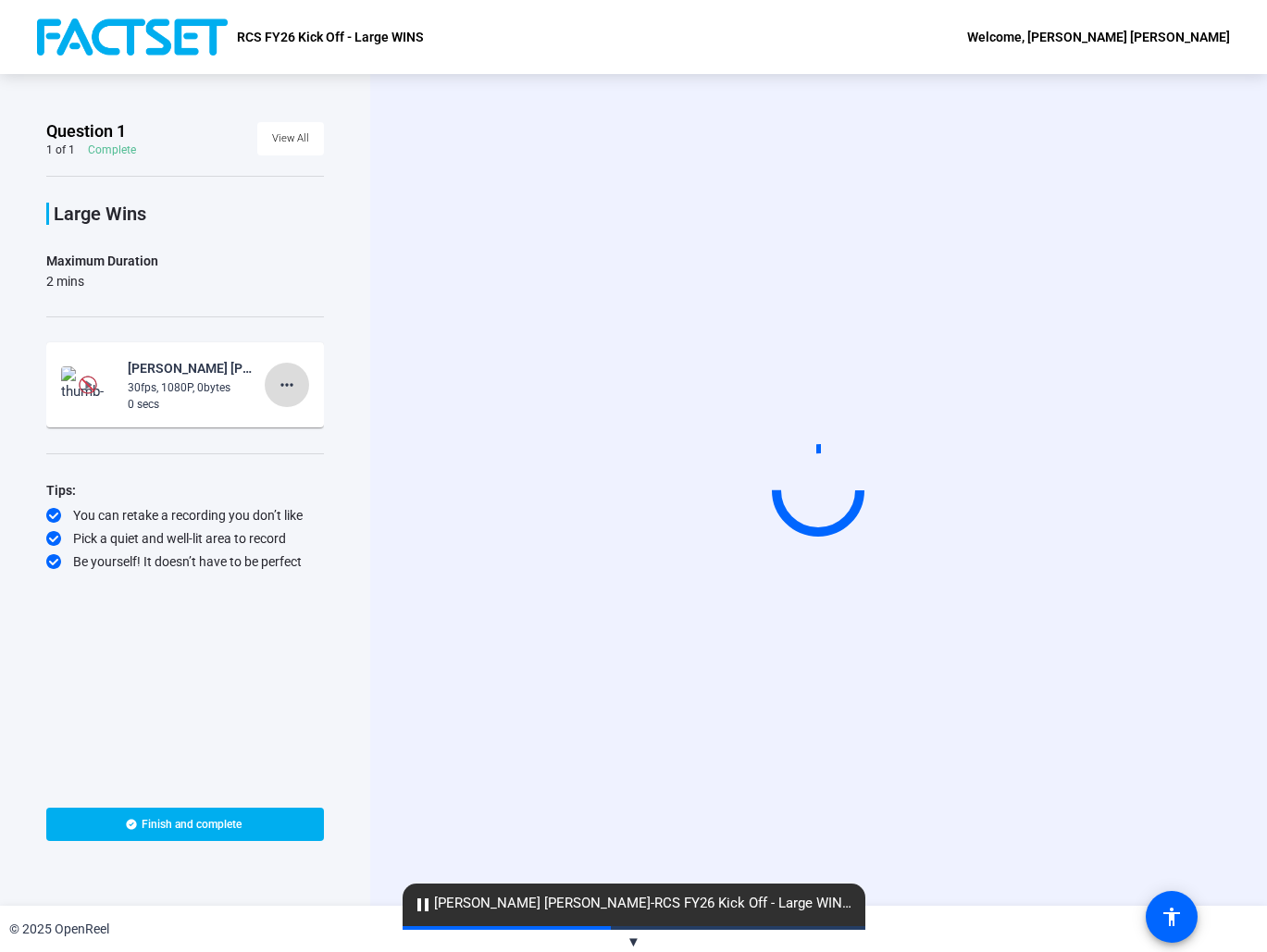
click at [297, 376] on mat-icon "more_horiz" at bounding box center [286, 384] width 22 height 22
click at [296, 426] on span "Delete clip" at bounding box center [316, 424] width 74 height 22
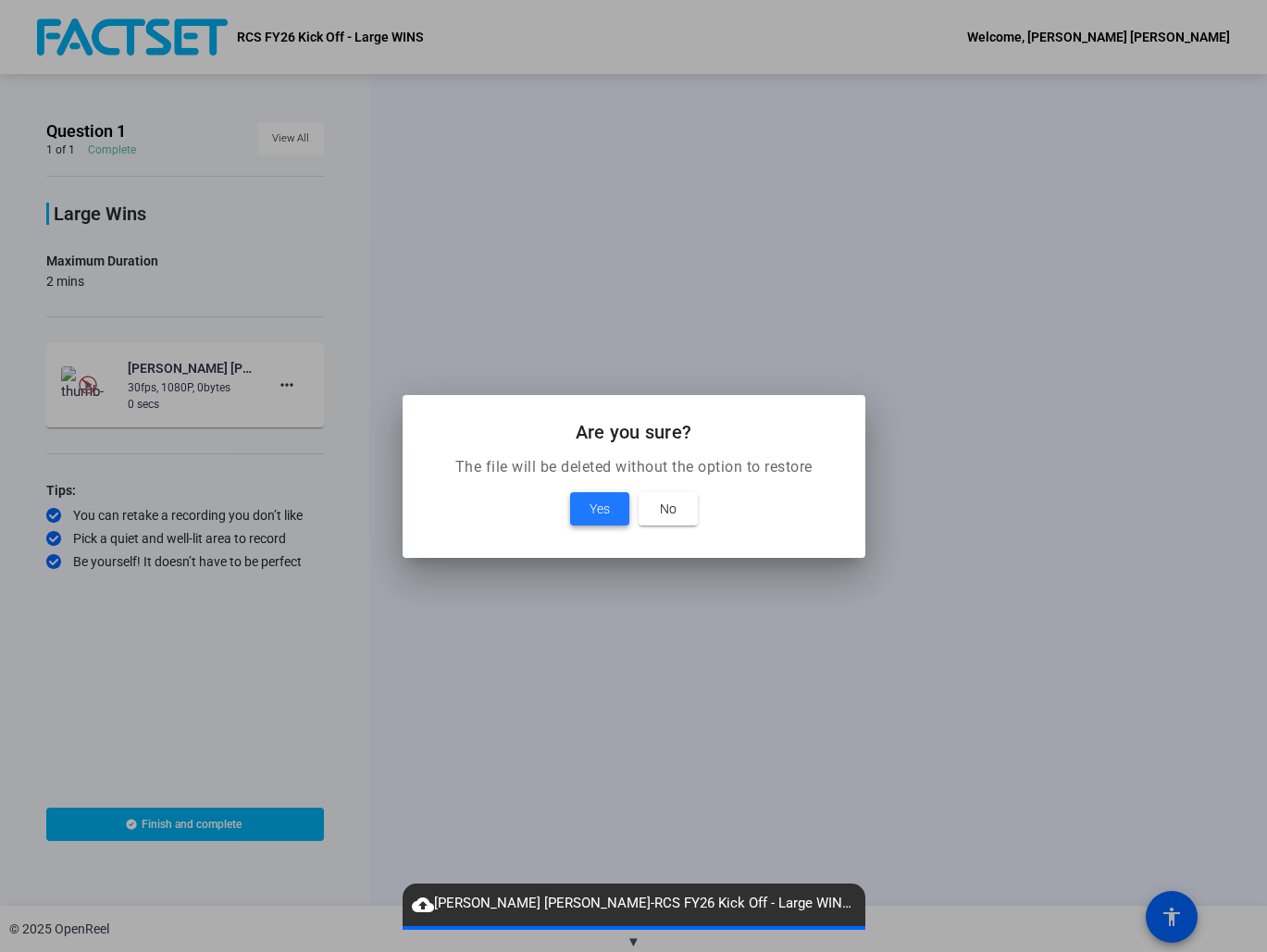
click at [591, 495] on span at bounding box center [599, 508] width 59 height 45
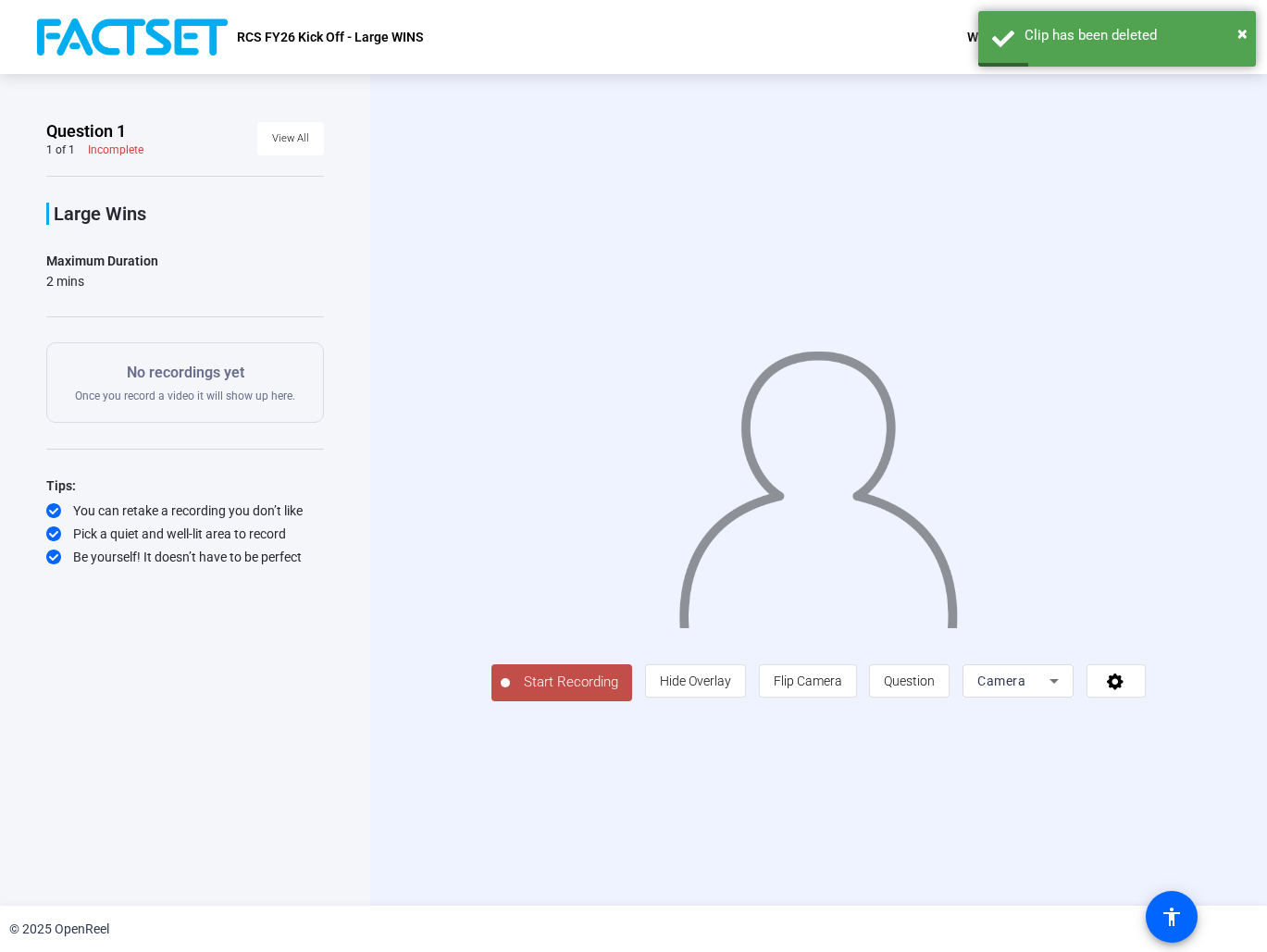
click at [544, 693] on span "Start Recording" at bounding box center [571, 682] width 122 height 21
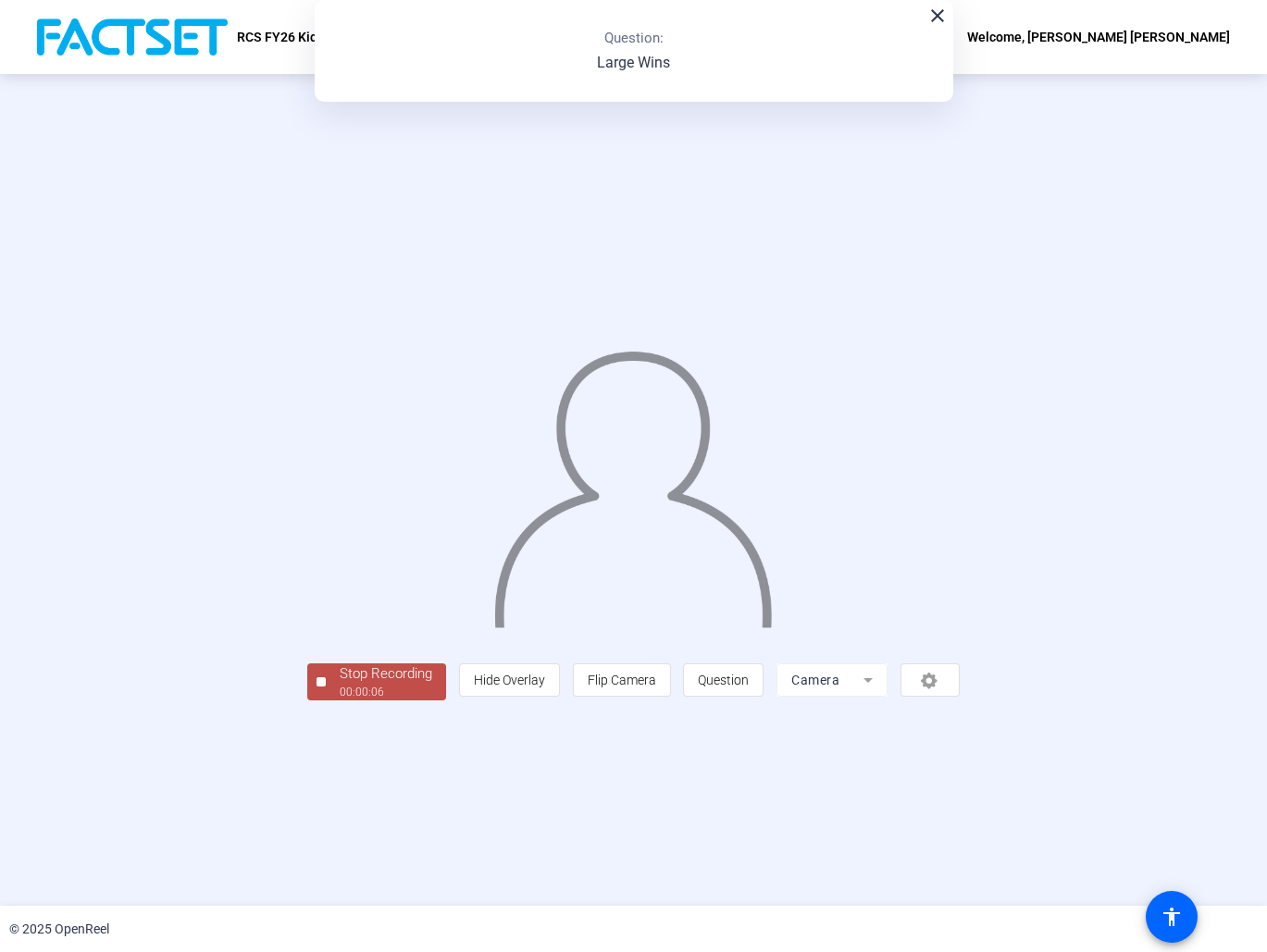
click at [340, 685] on div "Stop Recording" at bounding box center [385, 674] width 92 height 21
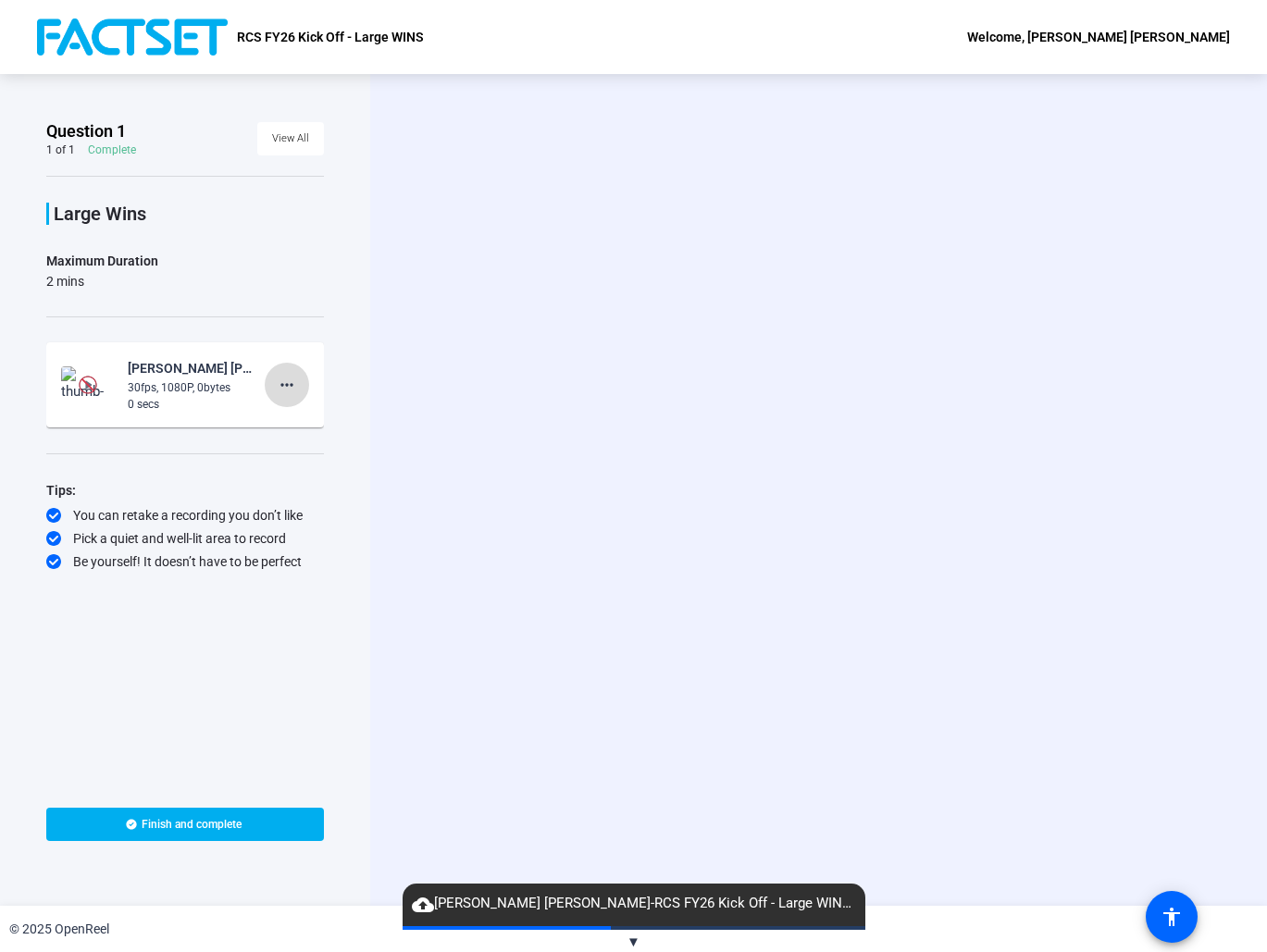
click at [297, 384] on mat-icon "more_horiz" at bounding box center [286, 384] width 22 height 22
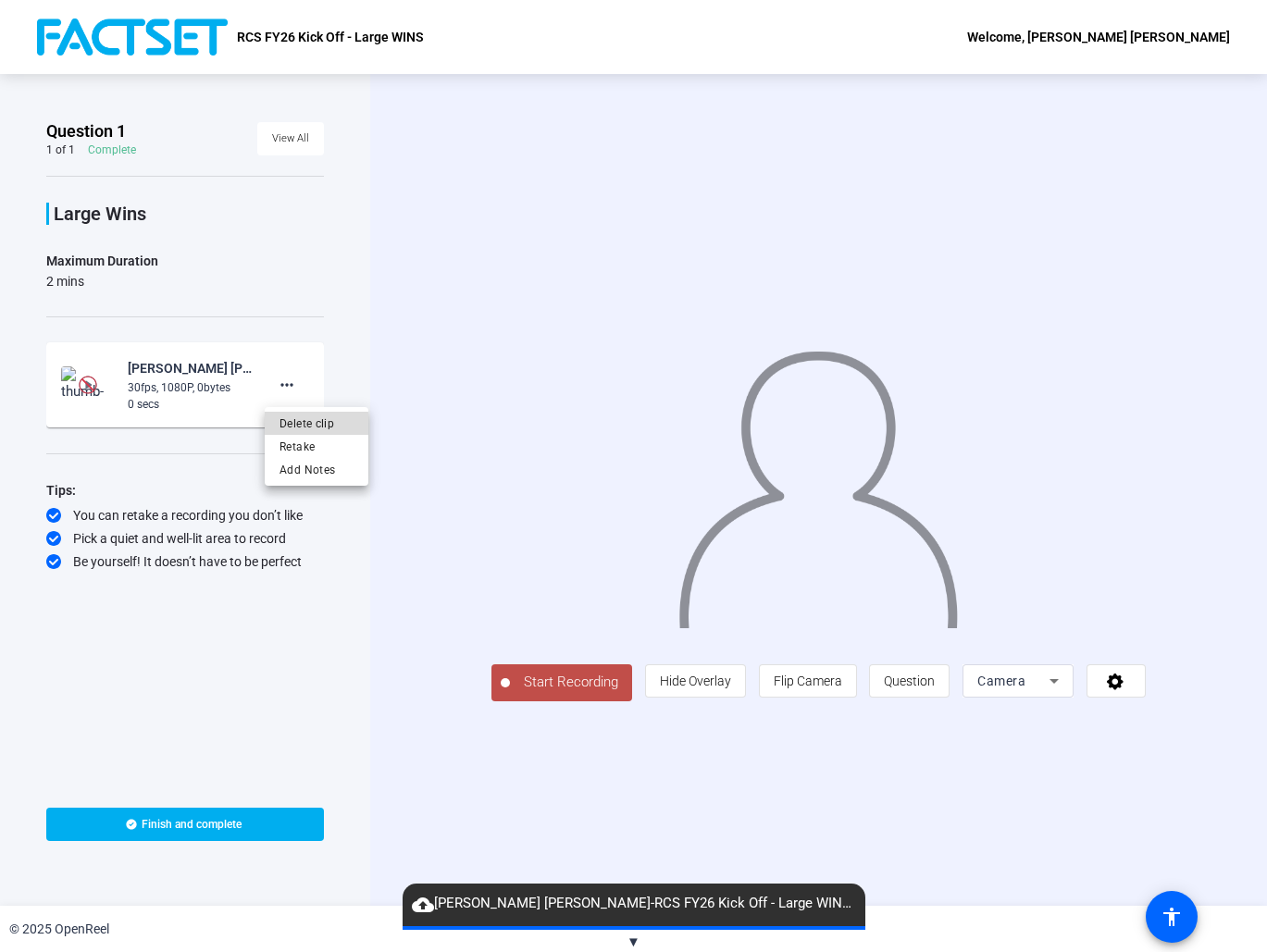
click at [292, 429] on span "Delete clip" at bounding box center [316, 424] width 74 height 22
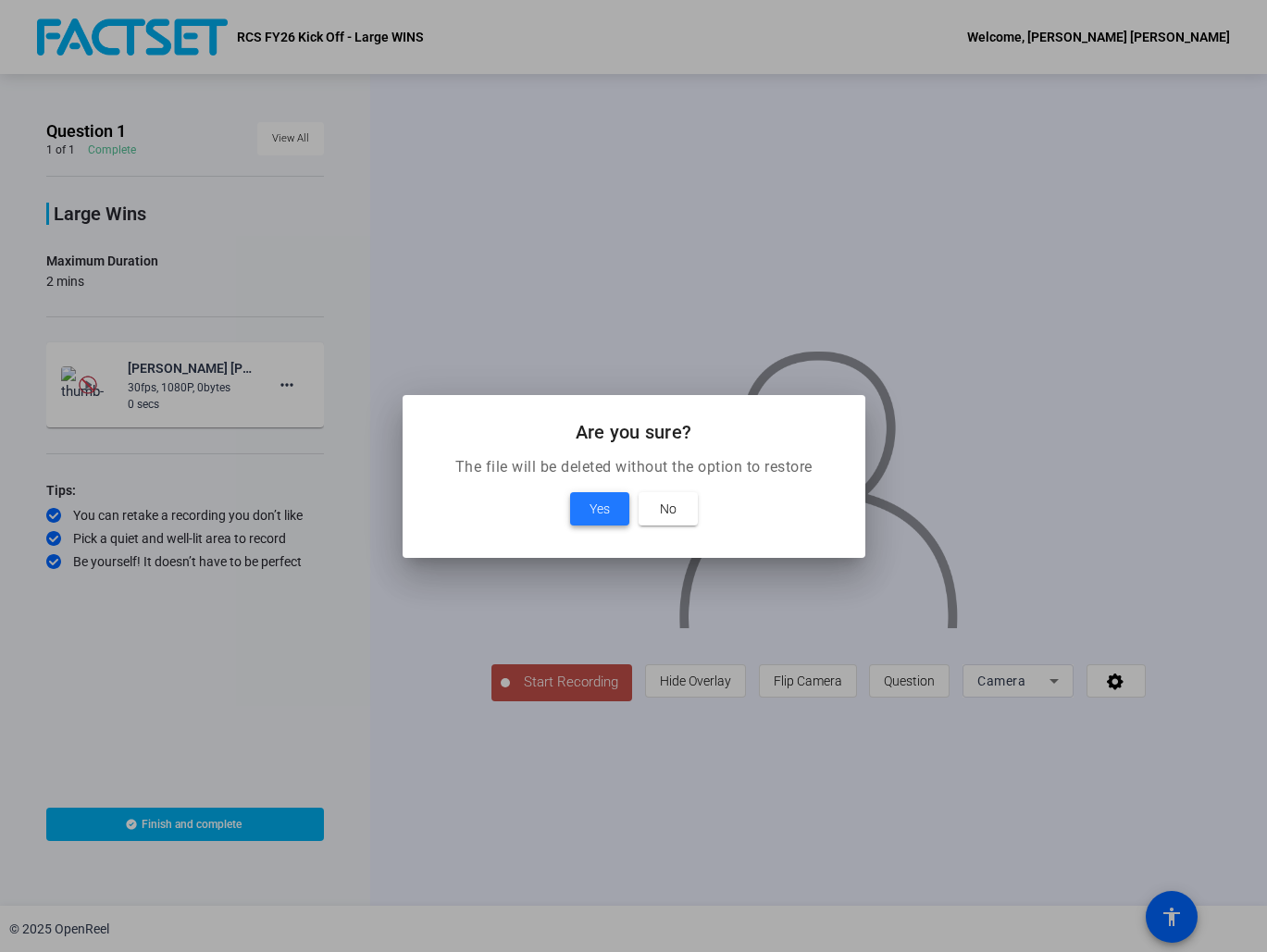
click at [609, 506] on span "Yes" at bounding box center [599, 509] width 21 height 22
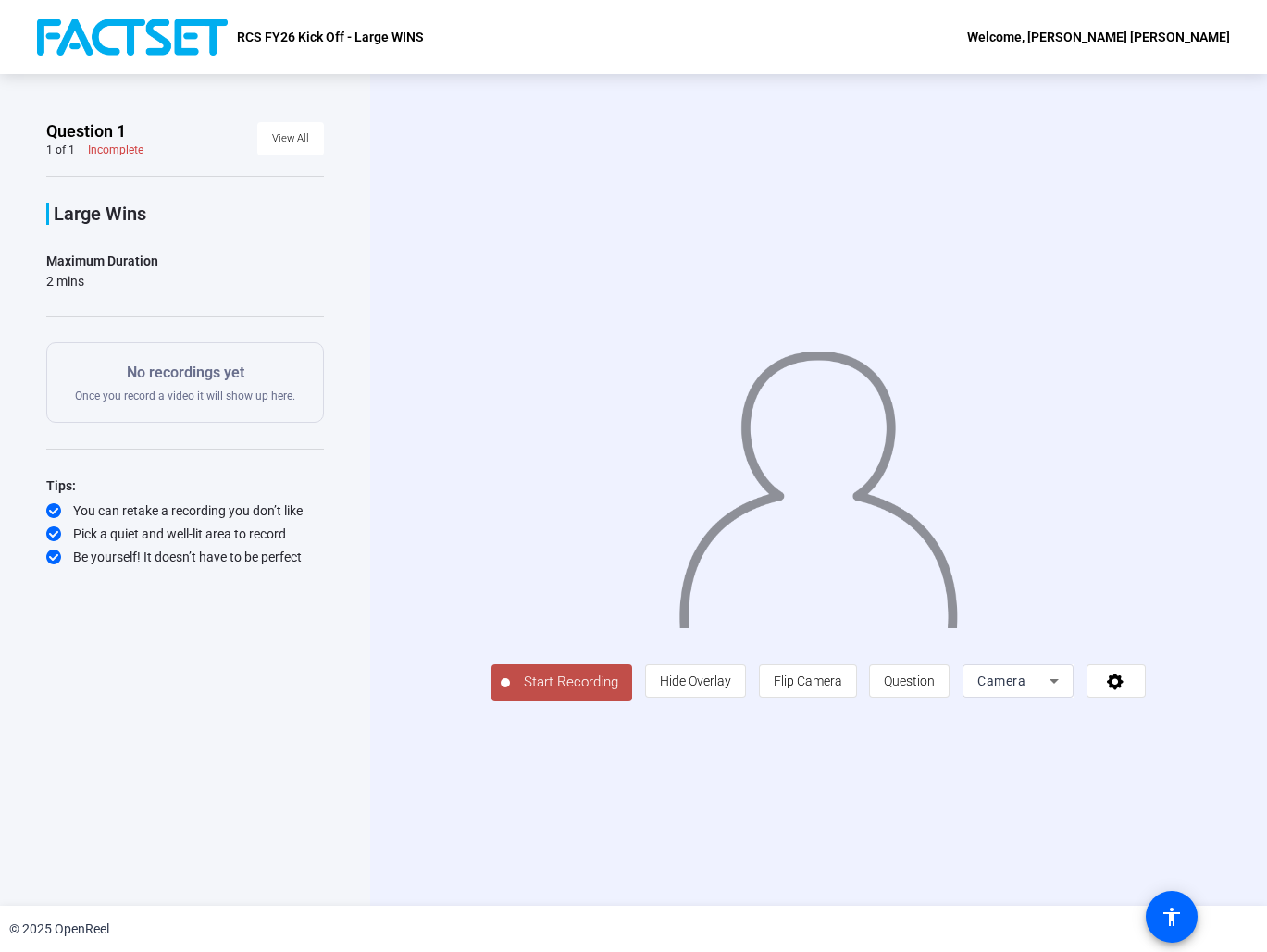
click at [510, 693] on span "Start Recording" at bounding box center [571, 682] width 122 height 21
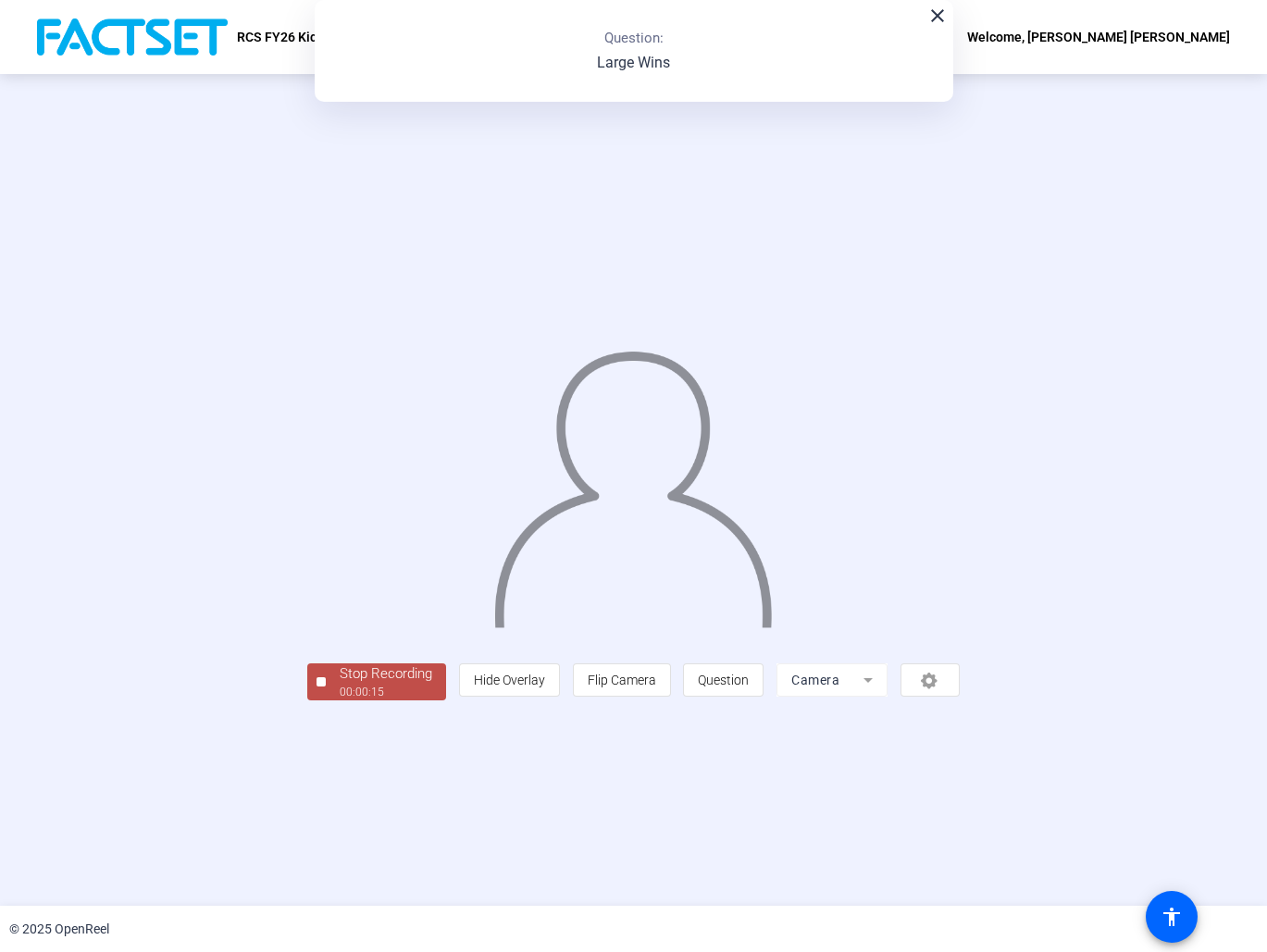
click at [340, 685] on div "Stop Recording" at bounding box center [385, 674] width 92 height 21
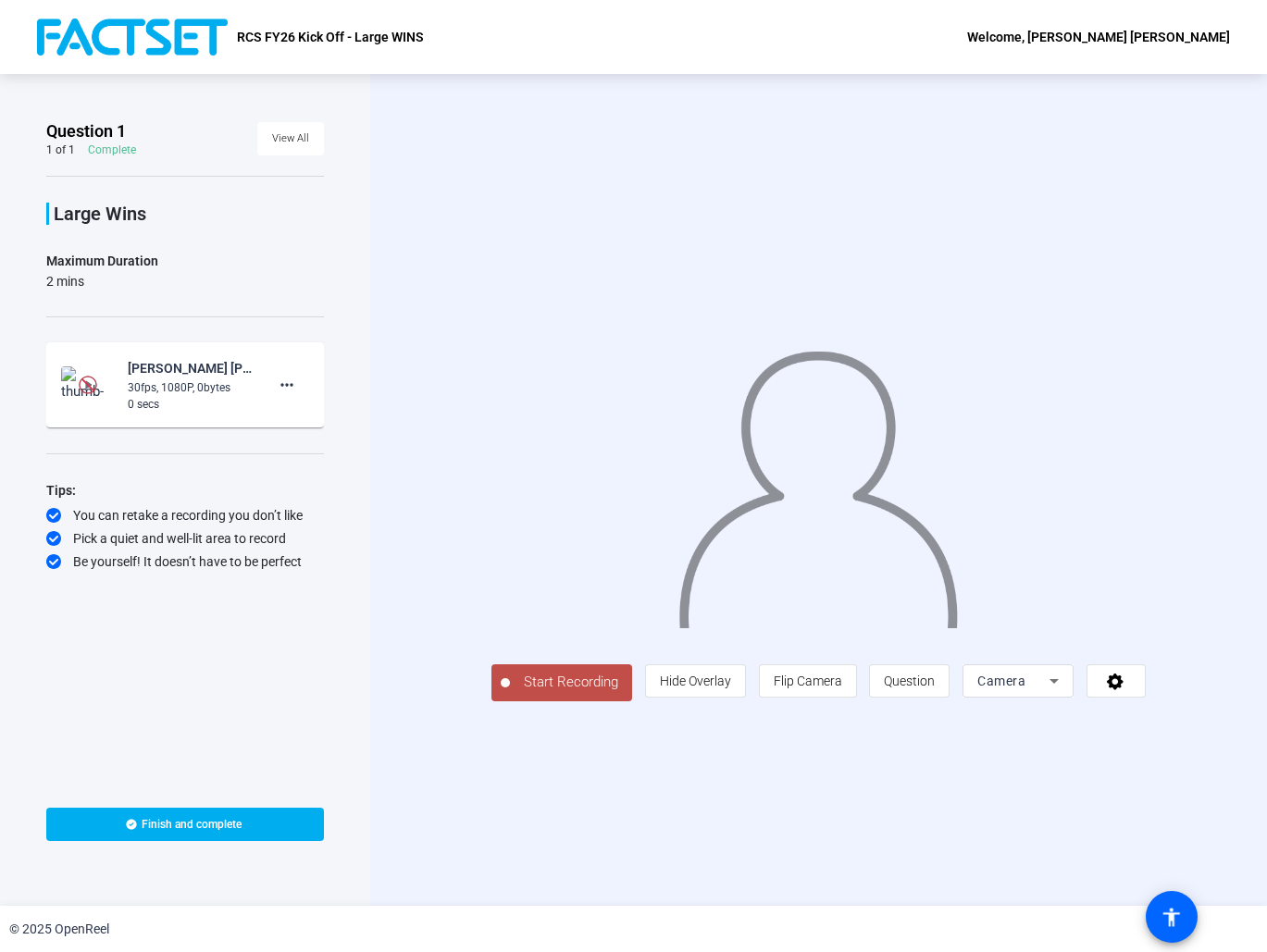
click at [510, 693] on span "Start Recording" at bounding box center [571, 682] width 122 height 21
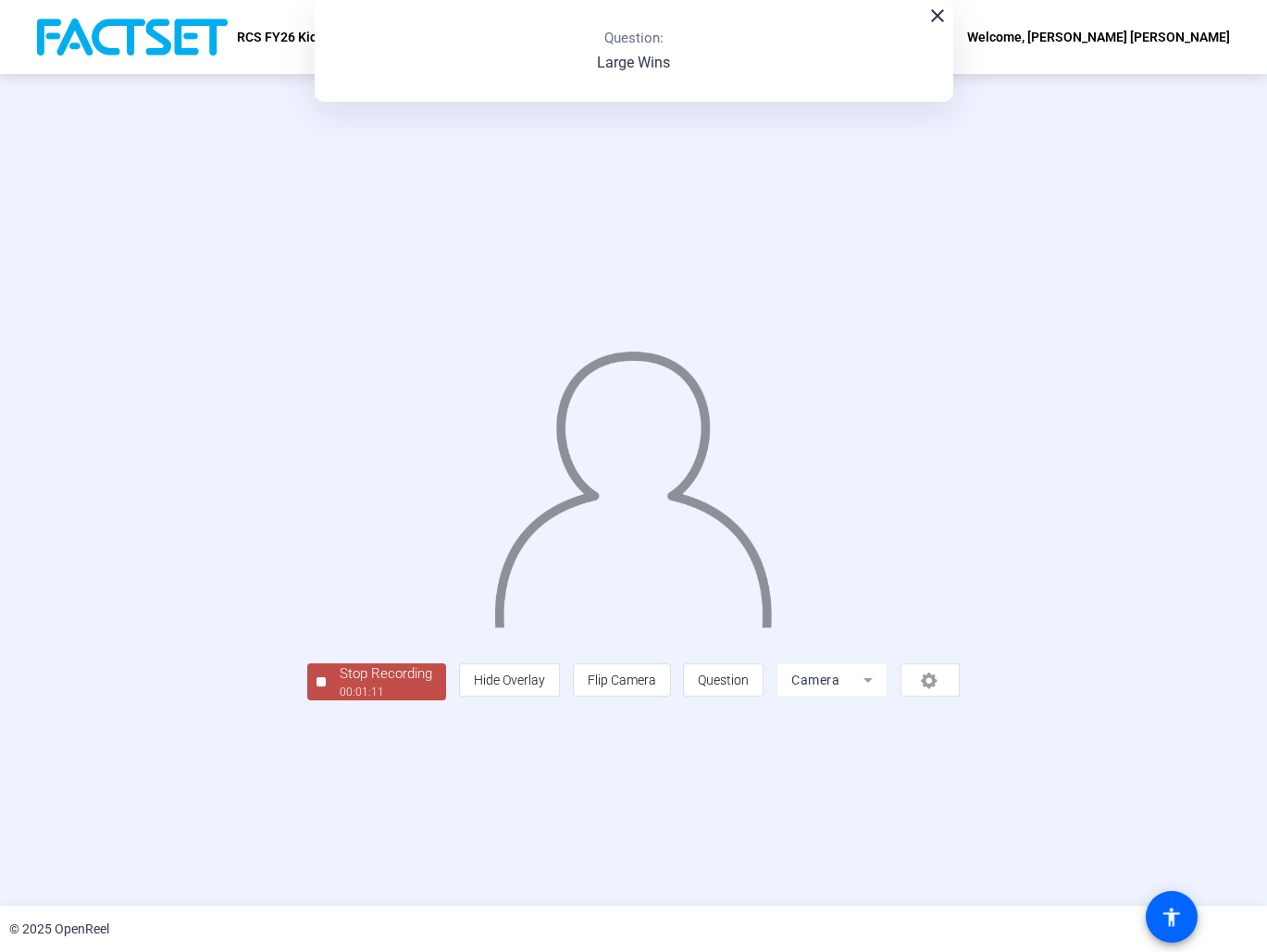
click at [340, 685] on div "Stop Recording" at bounding box center [385, 674] width 92 height 21
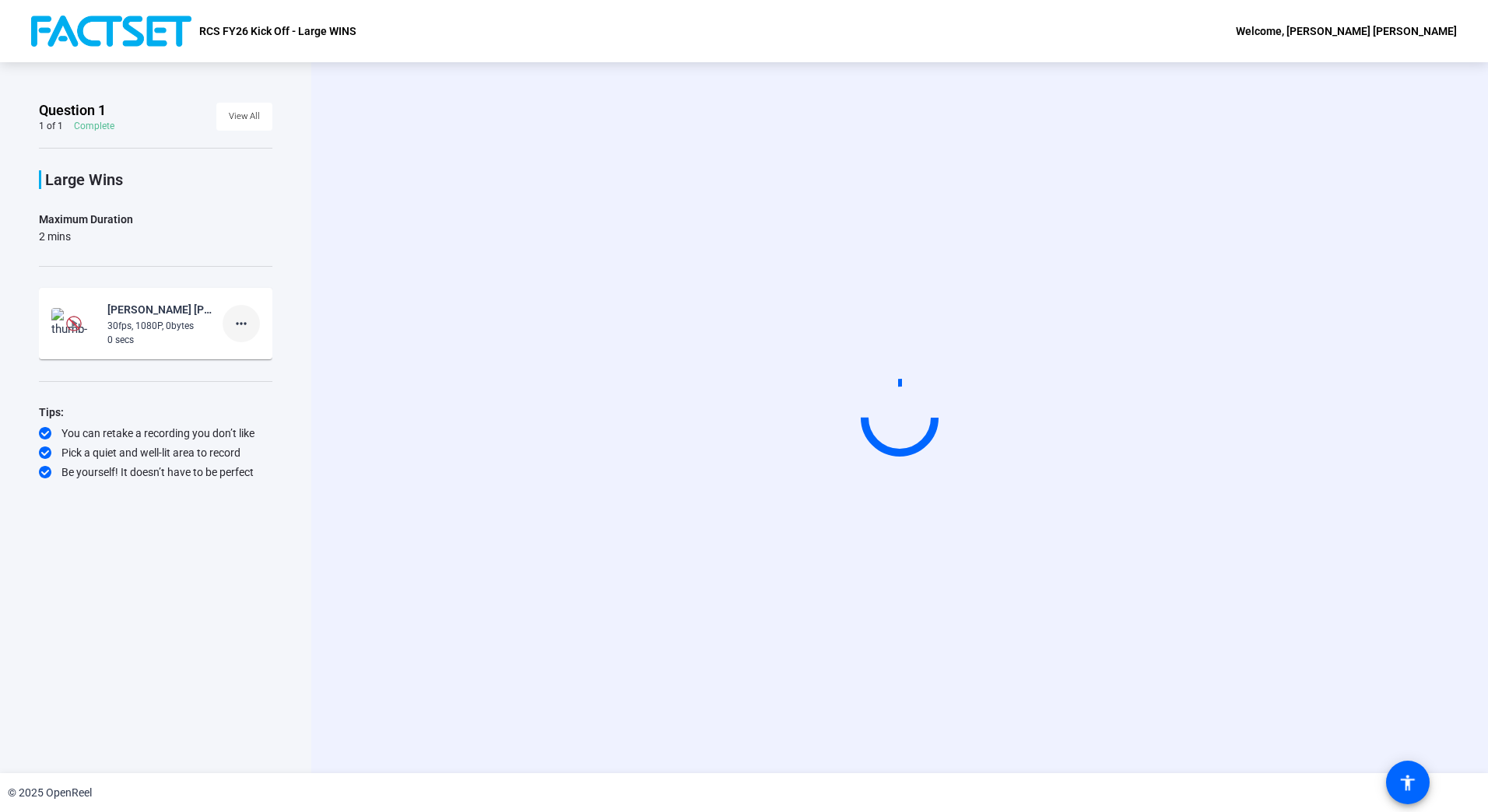
click at [242, 322] on mat-icon "more_horiz" at bounding box center [241, 323] width 18 height 18
click at [329, 299] on div at bounding box center [744, 406] width 1488 height 812
click at [51, 547] on div "Question 1 1 of 1 Complete View All Large Wins Maximum Duration 2 mins Meghan I…" at bounding box center [156, 401] width 233 height 600
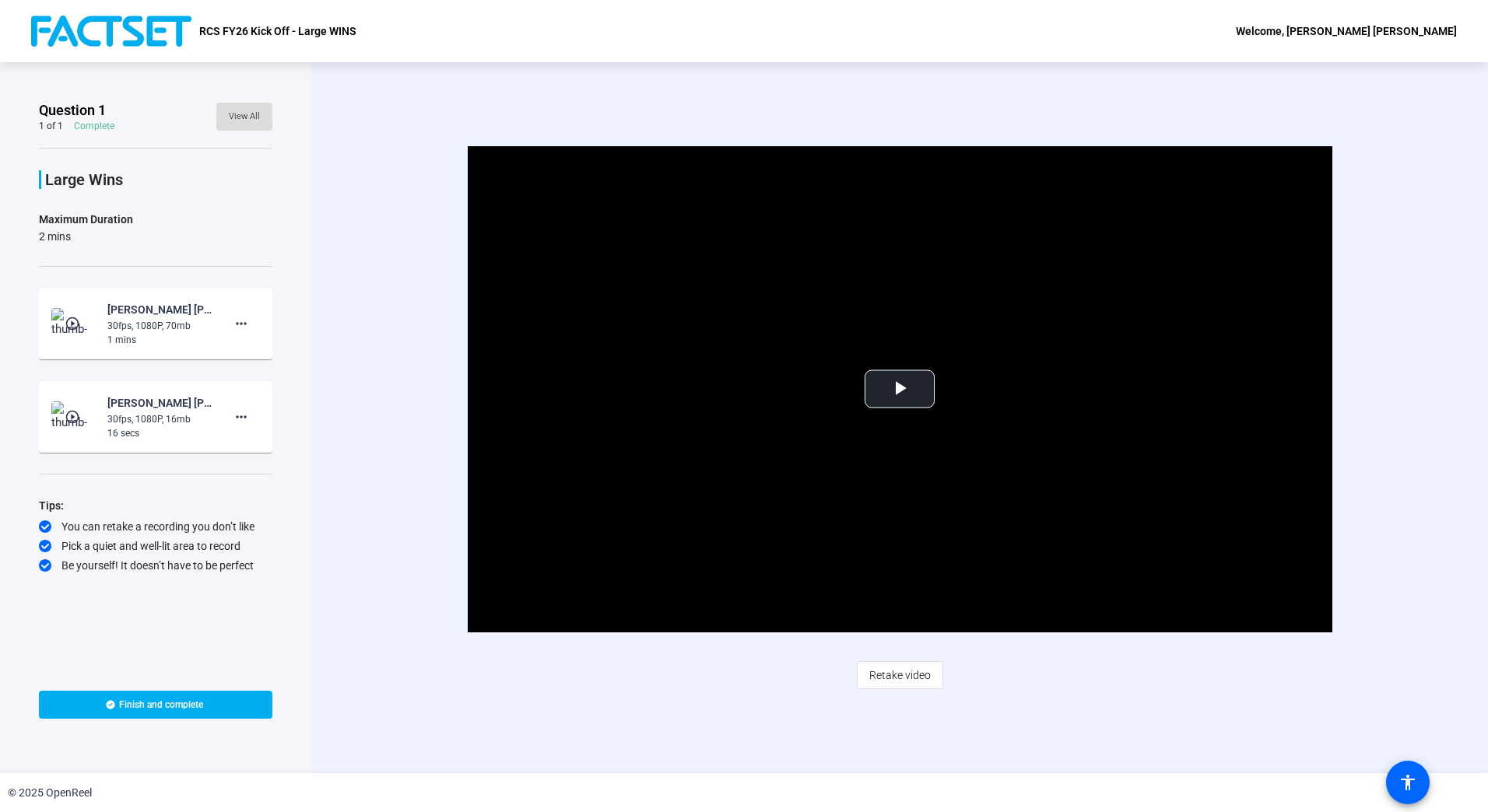
click at [241, 114] on span "View All" at bounding box center [244, 117] width 31 height 23
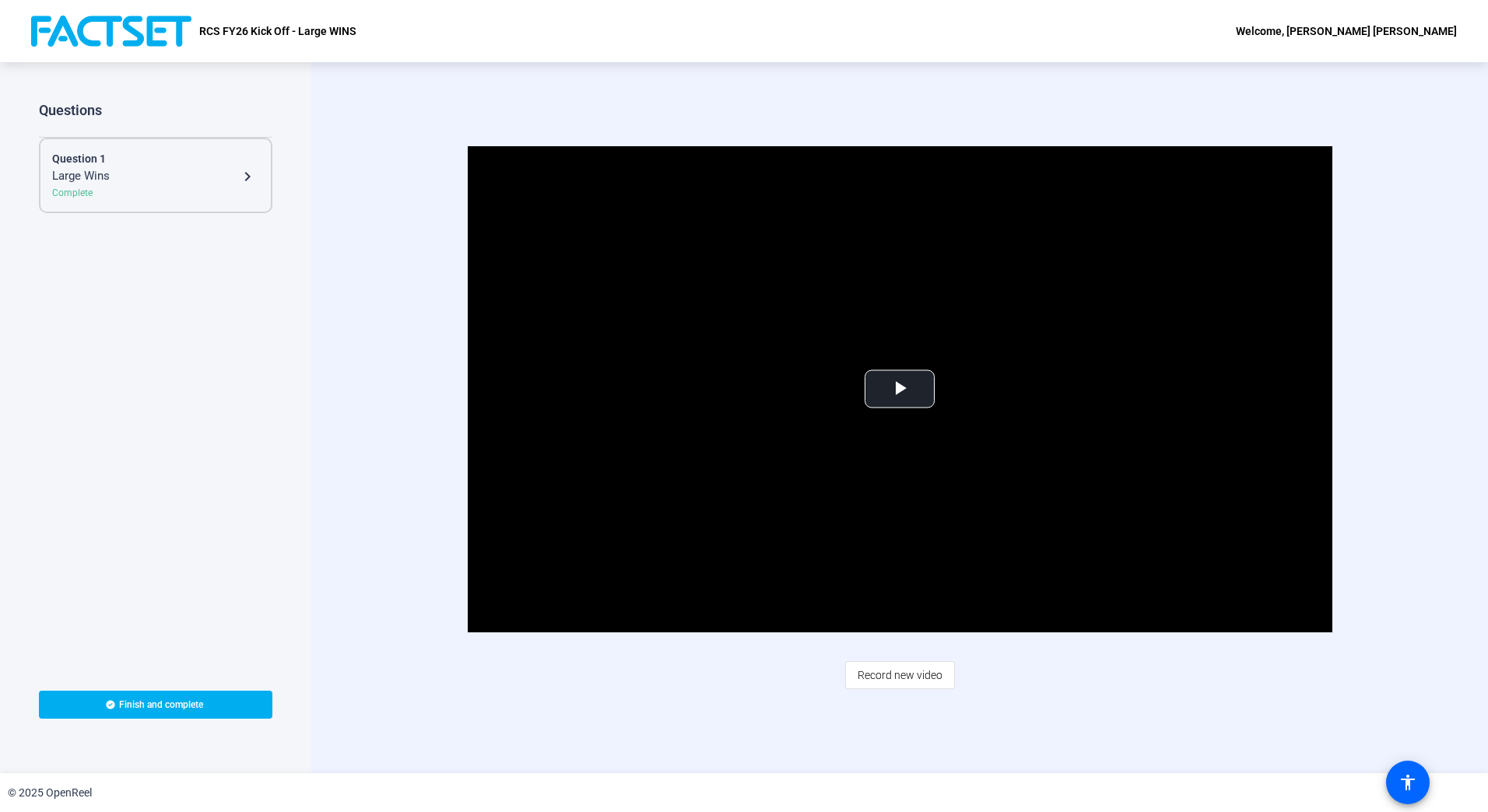
click at [226, 179] on div "Large Wins" at bounding box center [145, 177] width 186 height 18
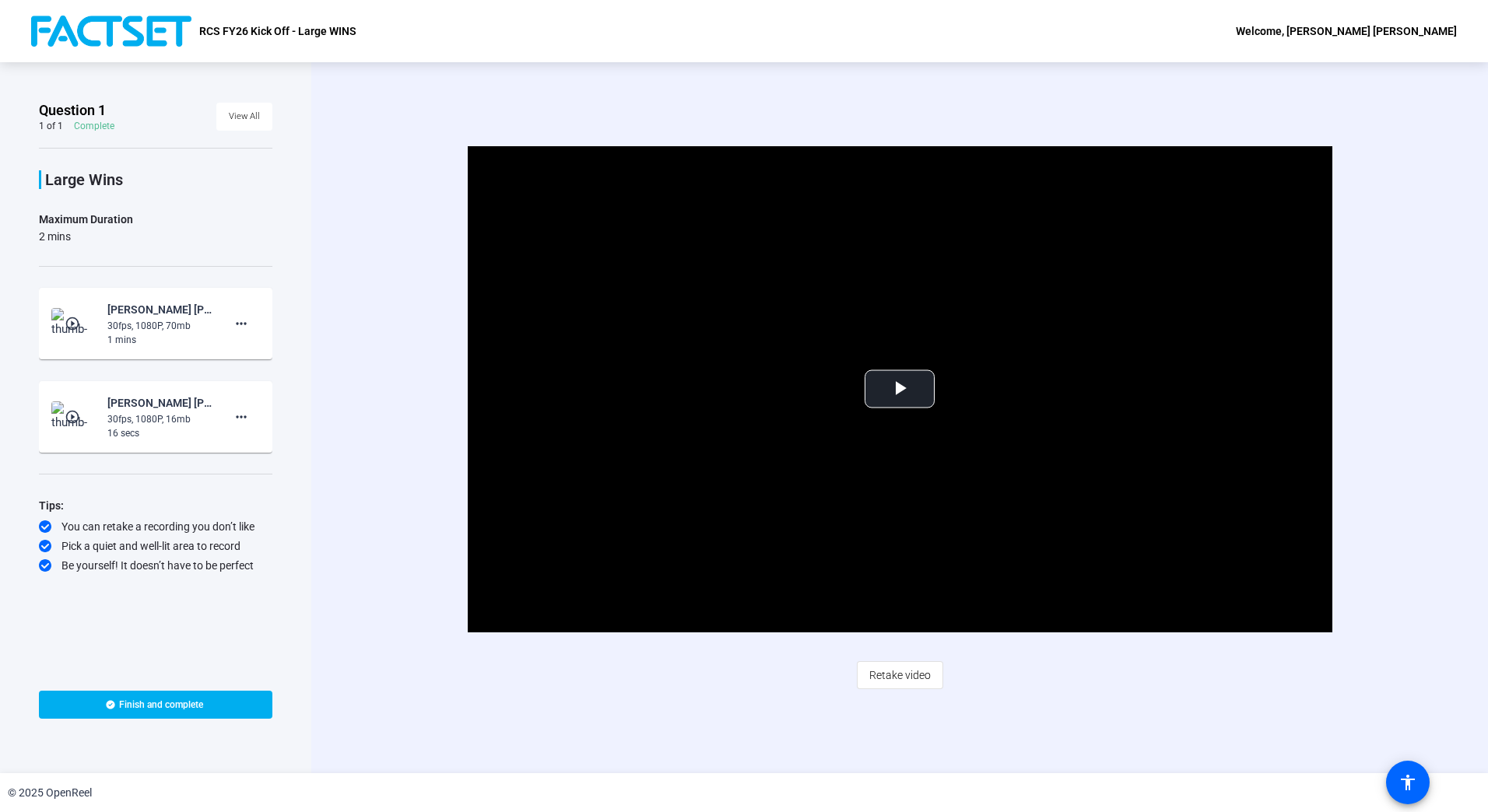
click at [143, 337] on div "1 mins" at bounding box center [159, 340] width 104 height 14
click at [242, 419] on mat-icon "more_horiz" at bounding box center [241, 417] width 18 height 18
click at [243, 446] on span "Delete clip" at bounding box center [266, 449] width 62 height 18
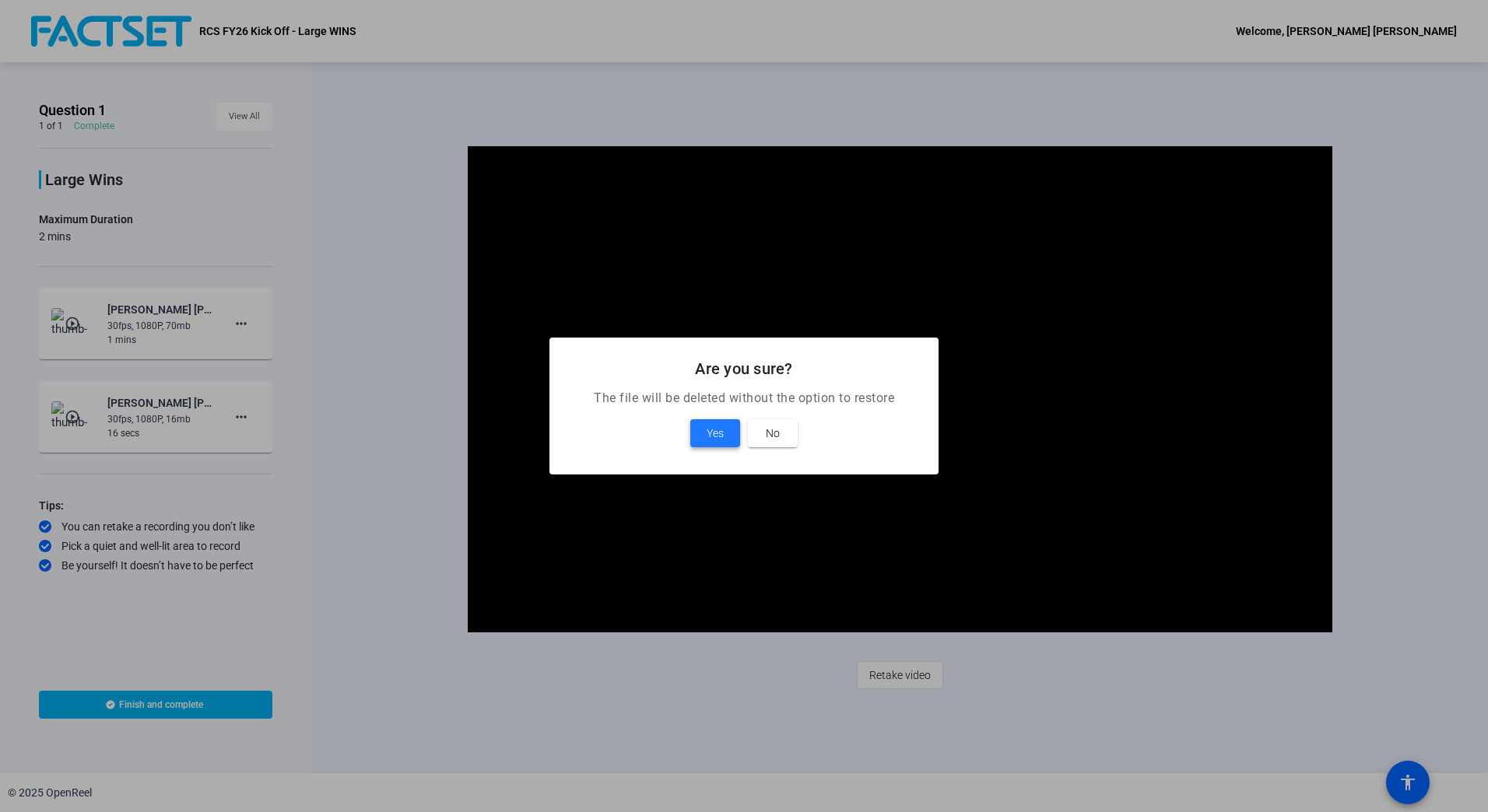
click at [699, 434] on span at bounding box center [716, 433] width 50 height 37
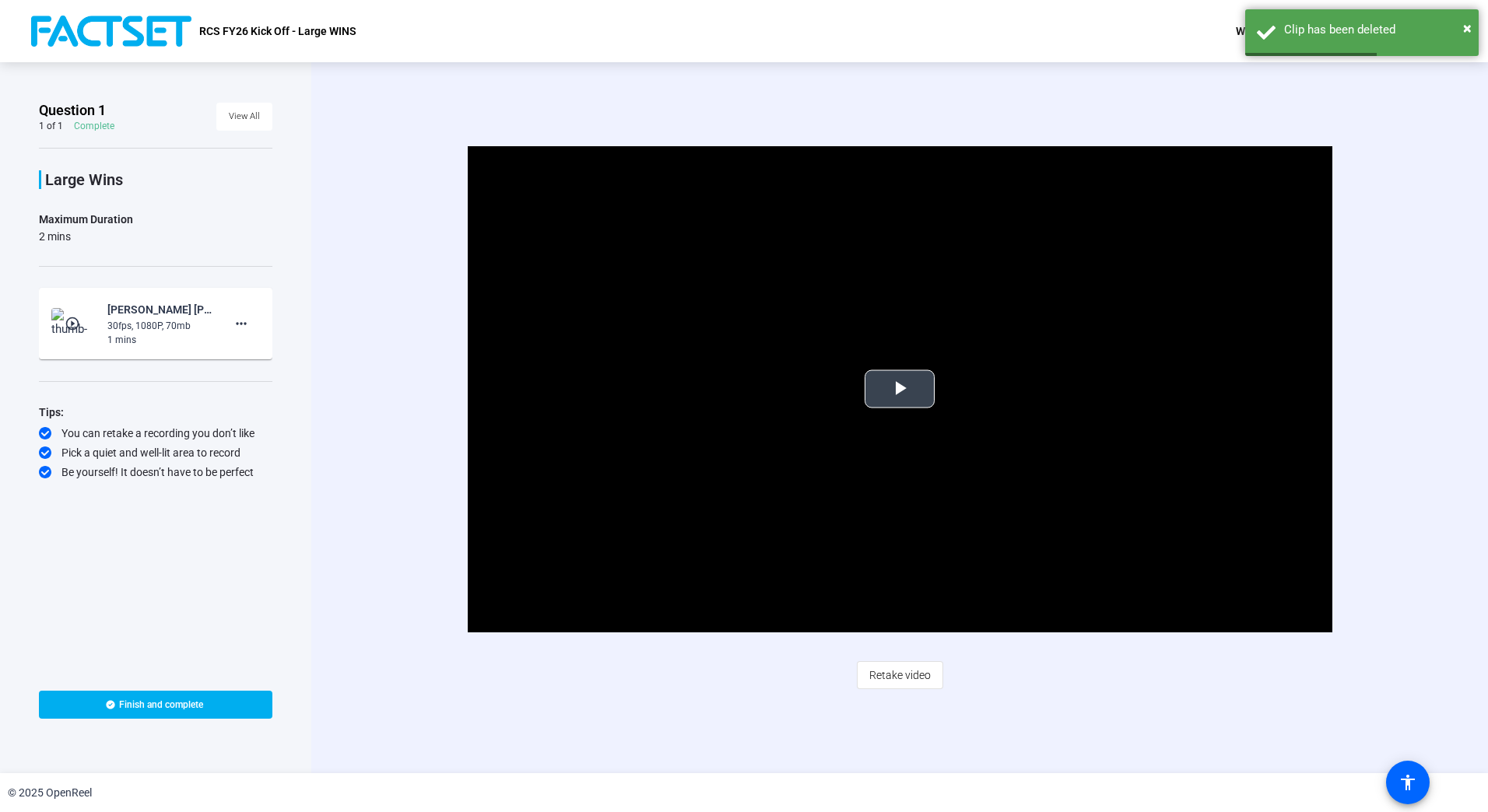
click at [900, 389] on span "Video Player" at bounding box center [900, 389] width 0 height 0
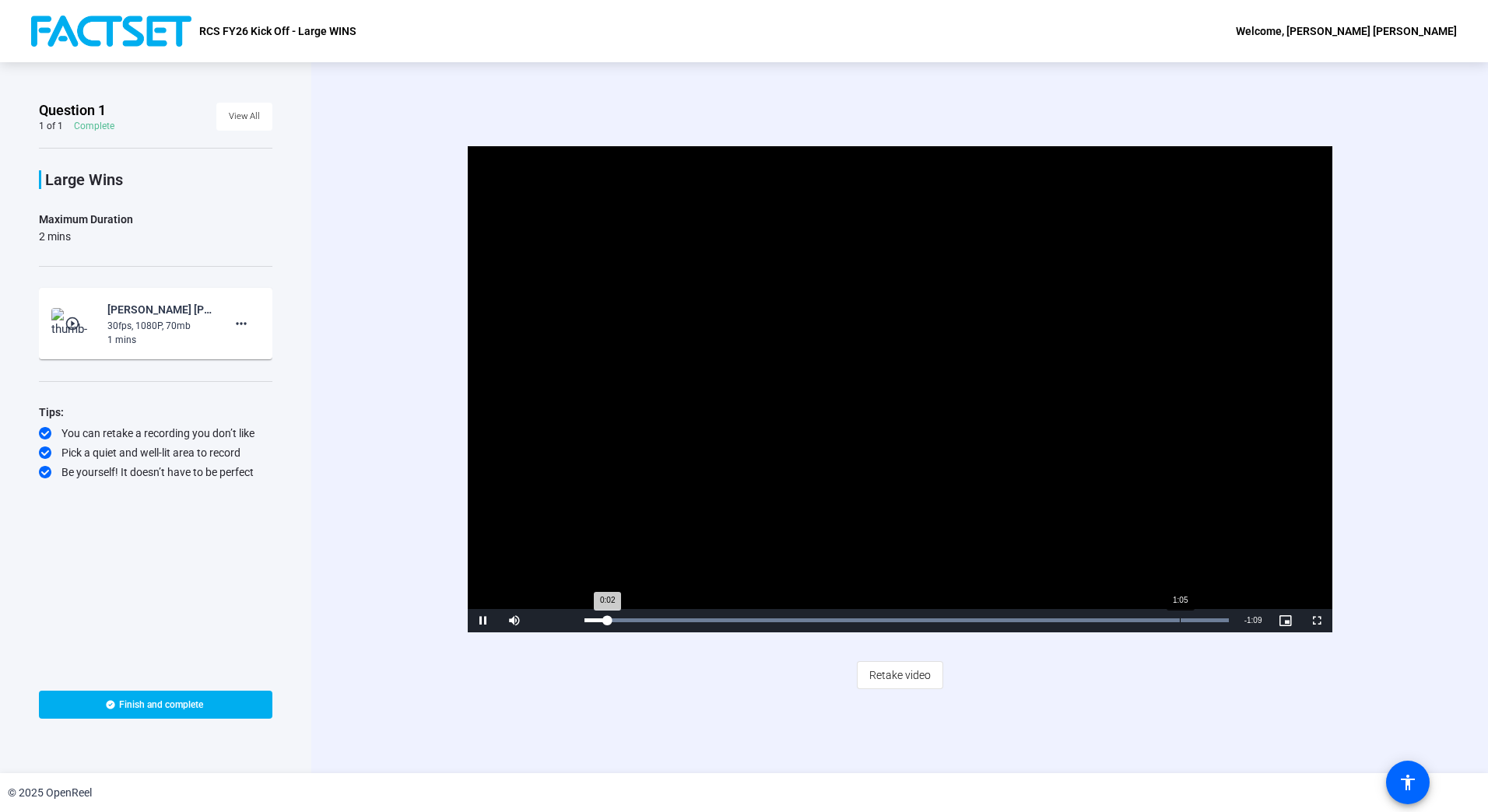
click at [1180, 617] on div "Loaded : 100.00% 1:05 0:02" at bounding box center [906, 620] width 660 height 23
click at [904, 615] on div "Loaded : 100.00% 0:35 1:11" at bounding box center [906, 620] width 660 height 23
click at [484, 620] on span "Video Player" at bounding box center [482, 620] width 31 height 0
click at [95, 706] on span at bounding box center [156, 705] width 233 height 37
